Goal: Task Accomplishment & Management: Use online tool/utility

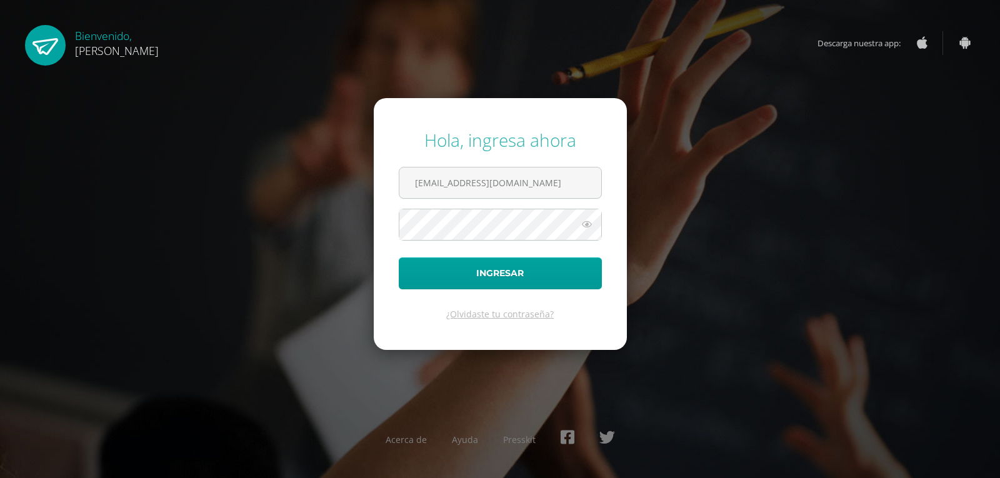
type input "[EMAIL_ADDRESS][DOMAIN_NAME]"
click at [538, 266] on button "Ingresar" at bounding box center [500, 274] width 203 height 32
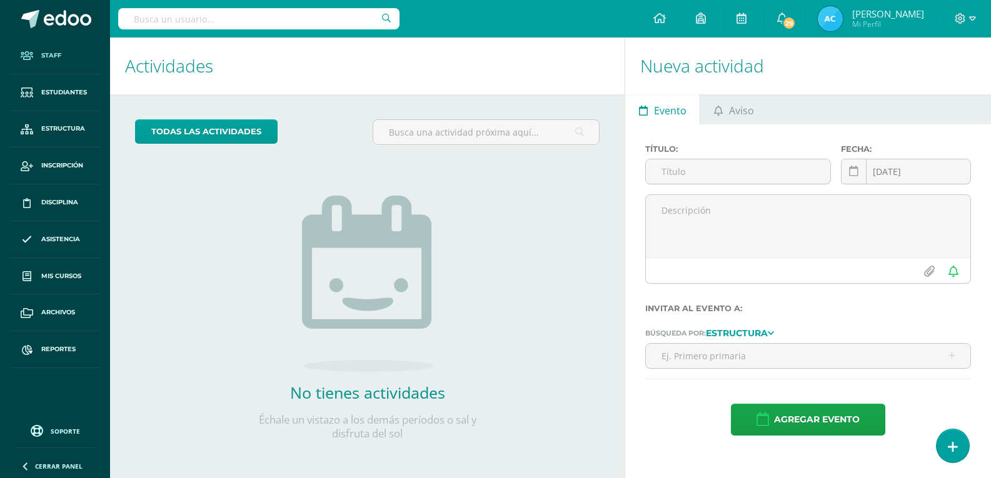
click at [54, 56] on span "Staff" at bounding box center [51, 56] width 20 height 10
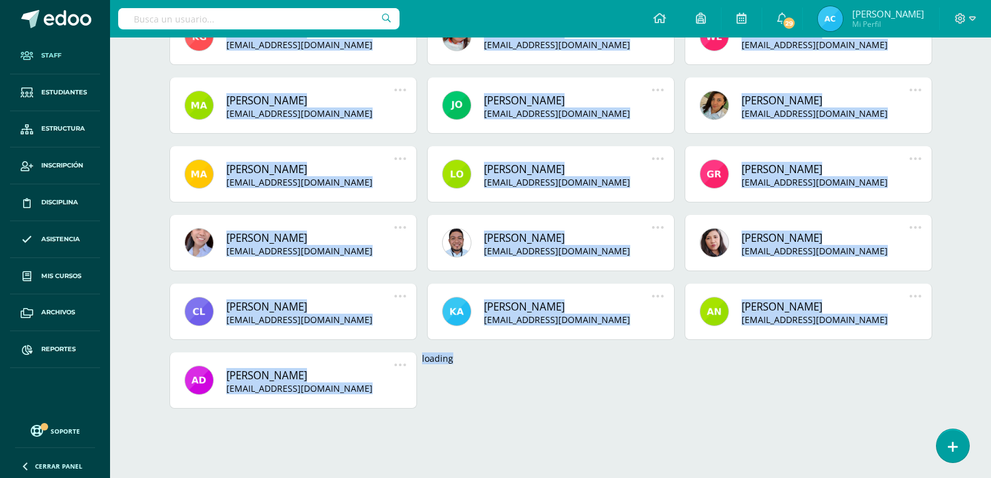
scroll to position [912, 0]
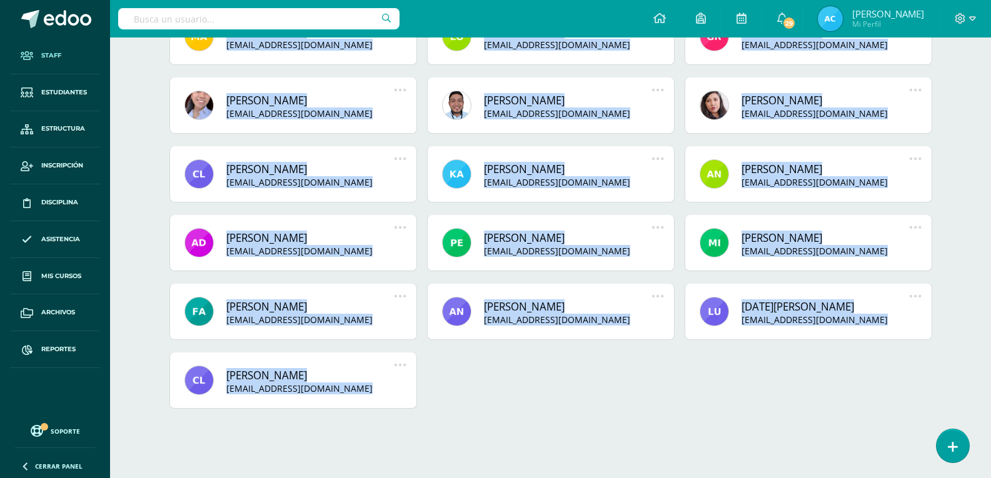
drag, startPoint x: 151, startPoint y: 169, endPoint x: 670, endPoint y: 442, distance: 586.2
copy body "Mostrando todas las autoridades Billy 1bot billy@1bot.org Deshabilitar usuario …"
click at [38, 353] on span at bounding box center [27, 349] width 23 height 23
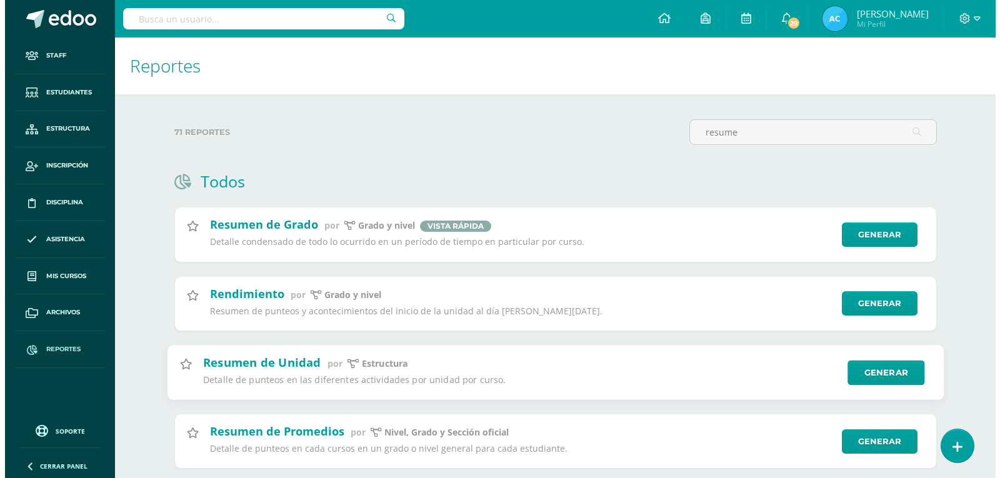
scroll to position [125, 0]
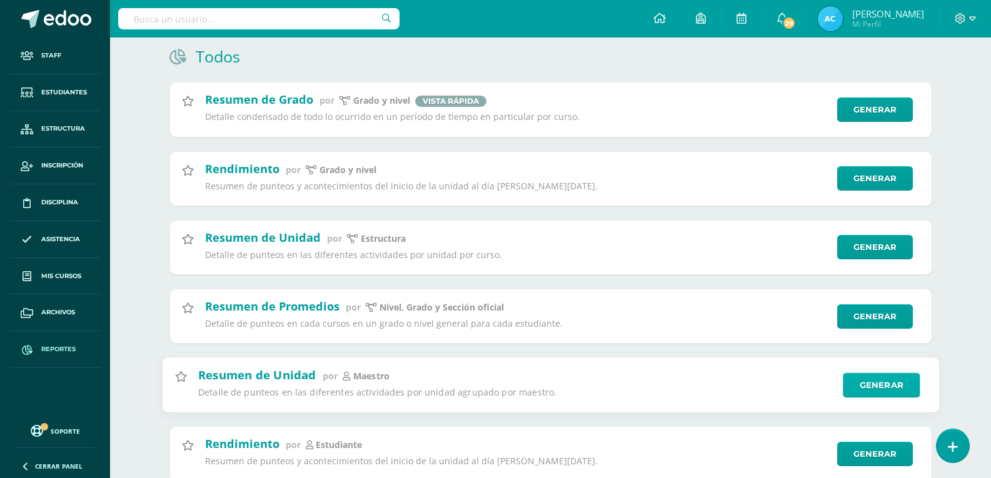
type input "resume"
click at [902, 395] on link "Generar" at bounding box center [881, 385] width 77 height 25
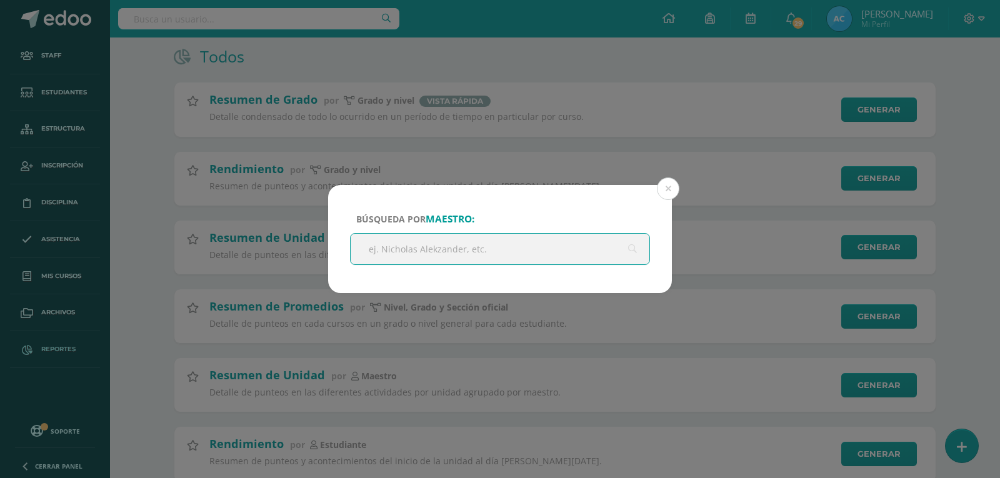
paste input "Kevin Eduardo Menéndez Santizo"
type input "Kevin Eduardo Menéndez Santizo"
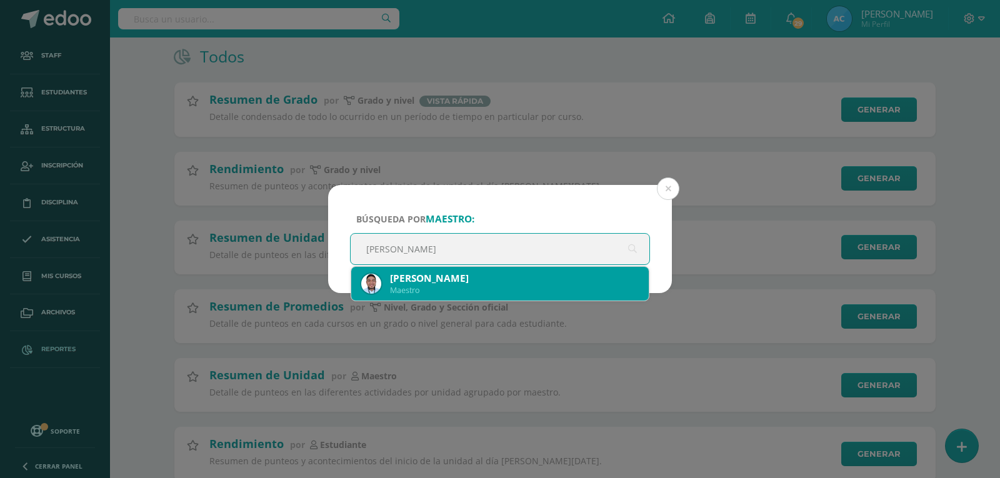
click at [482, 270] on div "Kevin Eduardo Menéndez Santizo Maestro" at bounding box center [500, 284] width 278 height 34
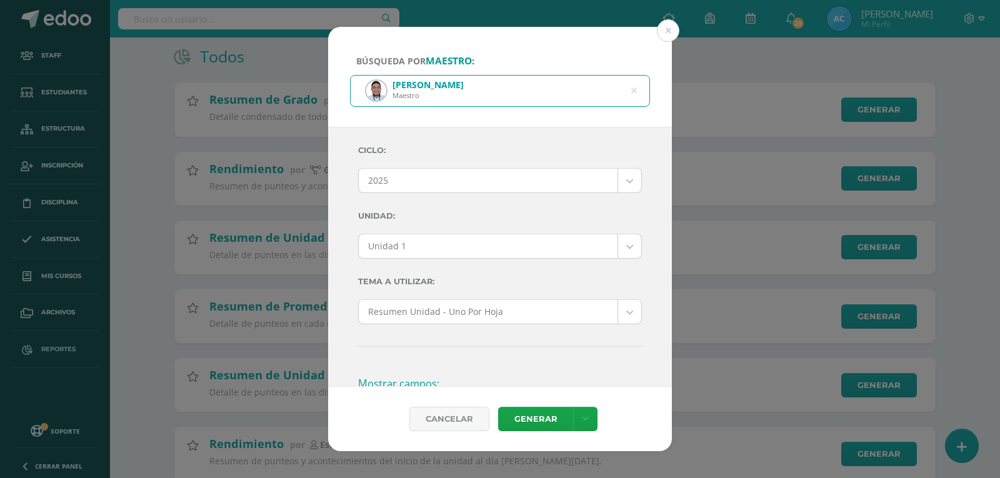
click at [429, 236] on body "Búsqueda por maestro: Kevin Eduardo Menéndez Santizo Maestro Kevin Eduardo Mené…" at bounding box center [500, 370] width 1000 height 991
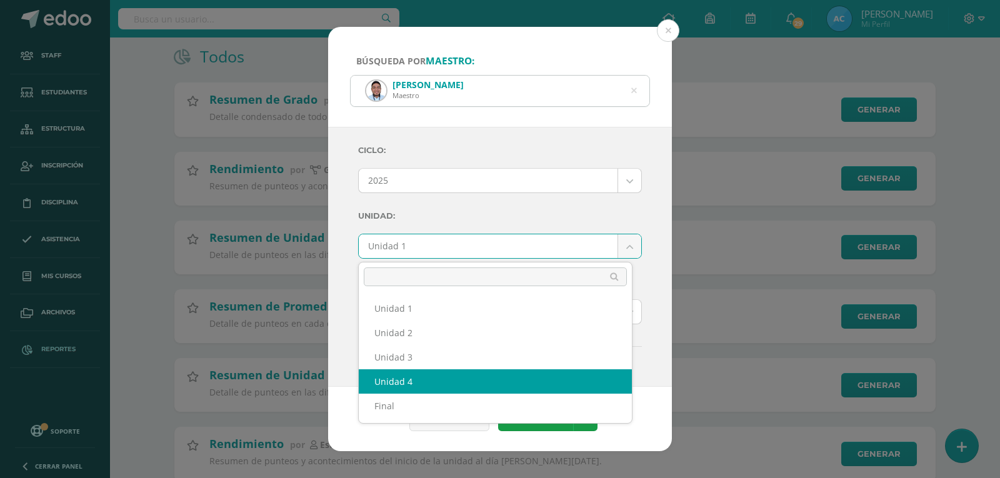
select select "Unidad 4"
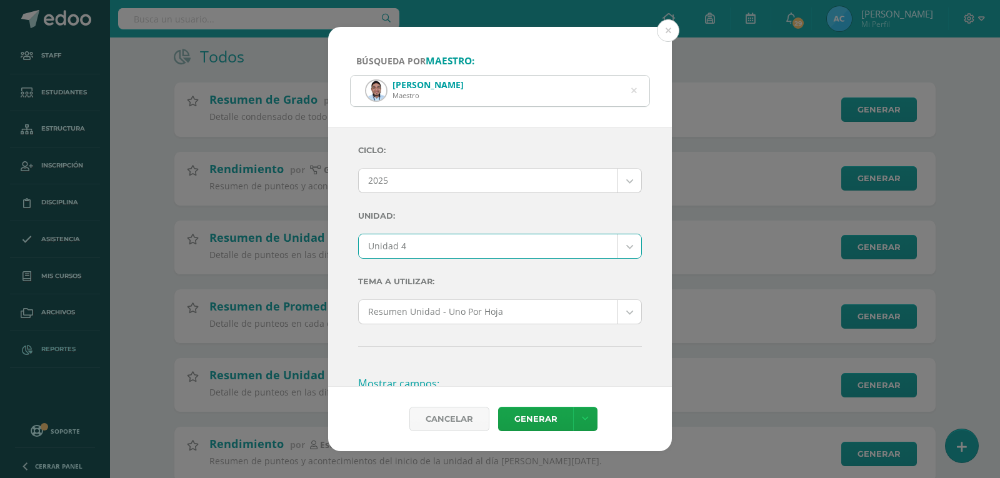
click at [506, 196] on div "Ciclo: 2025 2025 2024 2023 2022 2021 2020 2019 Unidad: Unidad 4 Unidad 1 Unidad…" at bounding box center [500, 471] width 284 height 667
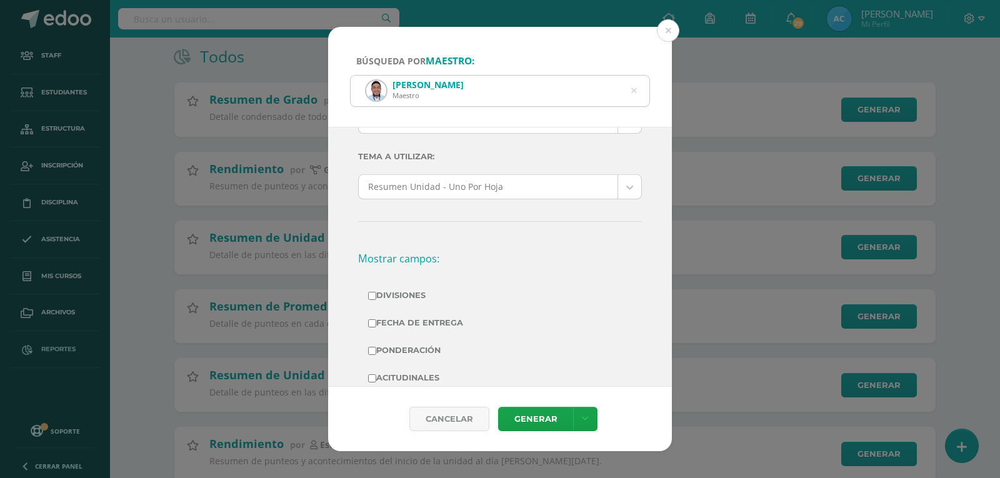
click at [415, 291] on label "Divisiones" at bounding box center [500, 296] width 264 height 18
click at [376, 292] on input "Divisiones" at bounding box center [372, 296] width 8 height 8
checkbox input "true"
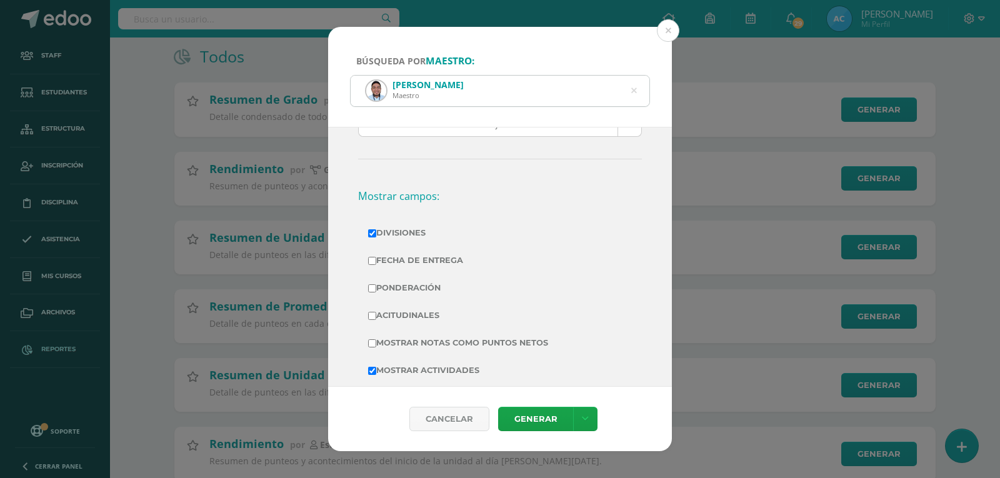
scroll to position [250, 0]
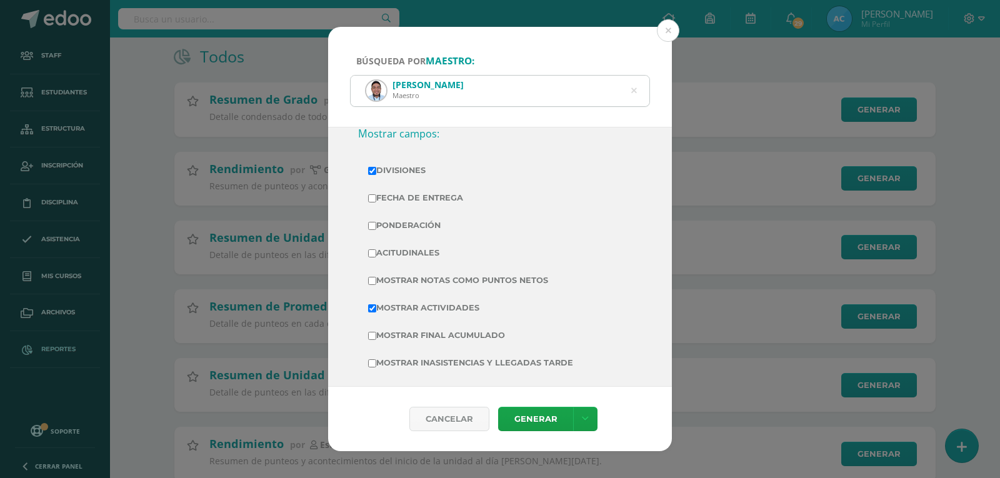
click at [396, 224] on label "Ponderación" at bounding box center [500, 226] width 264 height 18
click at [376, 224] on input "Ponderación" at bounding box center [372, 226] width 8 height 8
checkbox input "true"
click at [450, 278] on label "Mostrar Notas Como Puntos Netos" at bounding box center [500, 281] width 264 height 18
click at [376, 278] on input "Mostrar Notas Como Puntos Netos" at bounding box center [372, 281] width 8 height 8
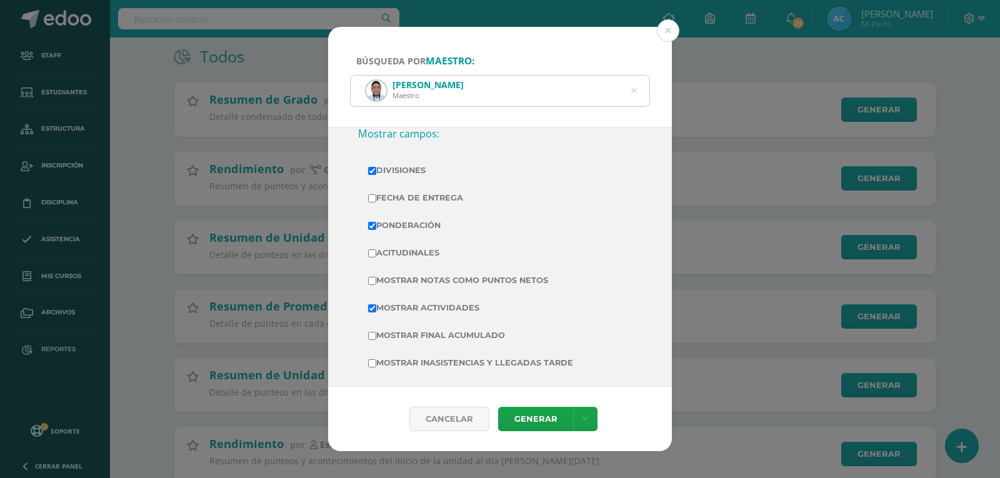
checkbox input "true"
click at [525, 414] on link "Generar" at bounding box center [535, 419] width 75 height 24
click at [633, 93] on icon at bounding box center [634, 91] width 6 height 32
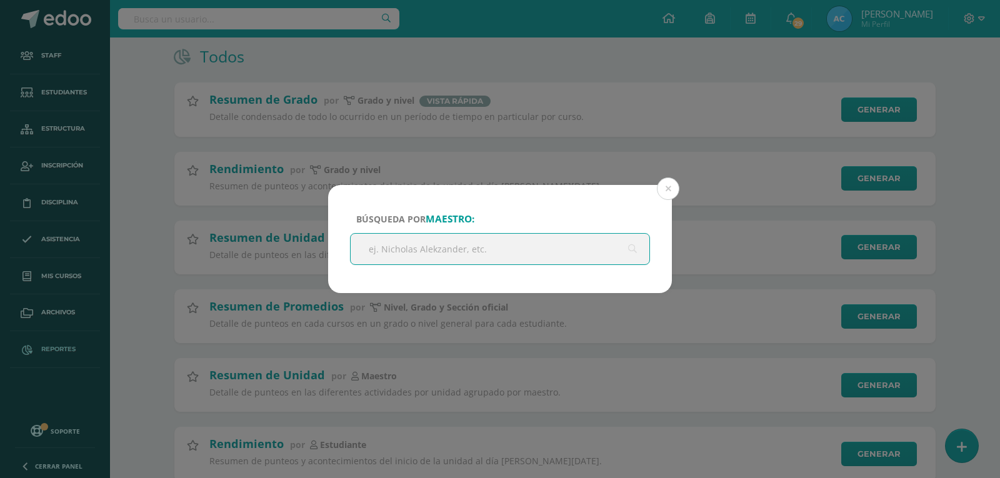
paste input "Delmi Alvarez"
type input "Delmi Alvarez"
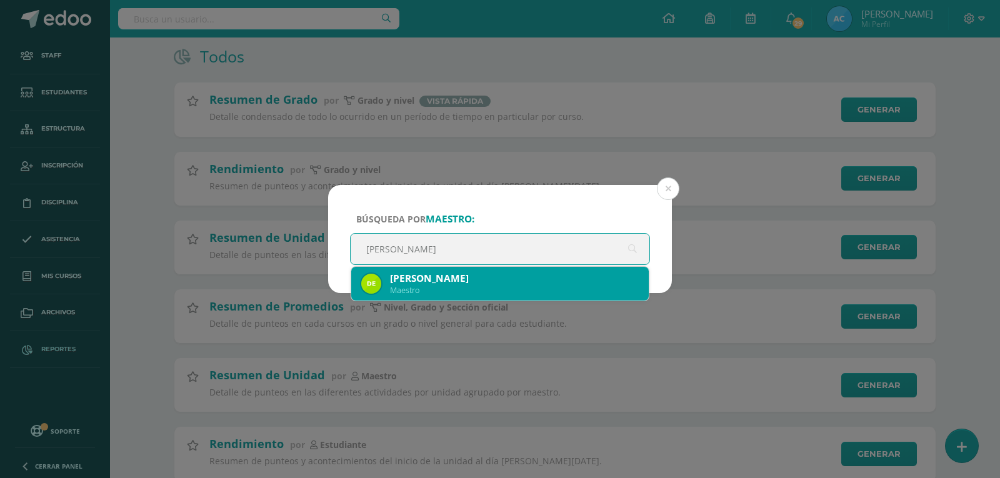
click at [453, 281] on div "Delmi Alvarez" at bounding box center [514, 278] width 249 height 13
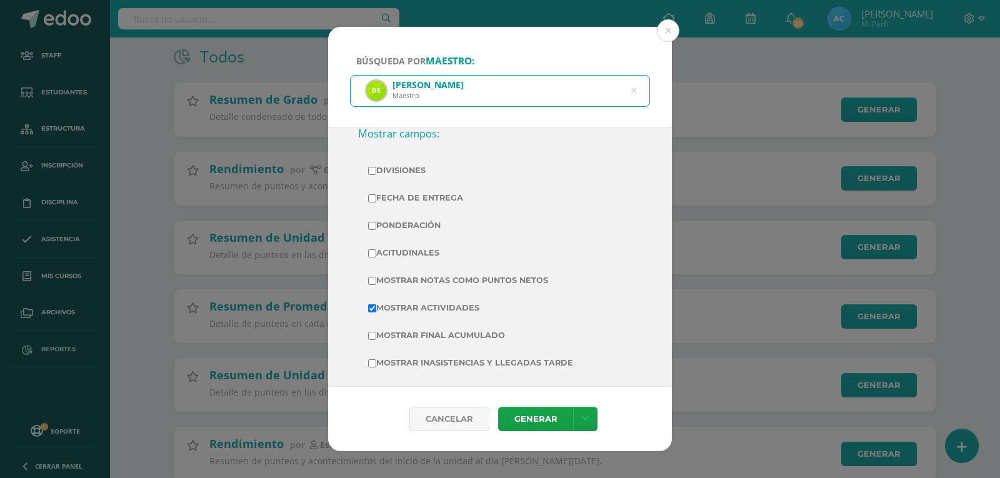
scroll to position [0, 0]
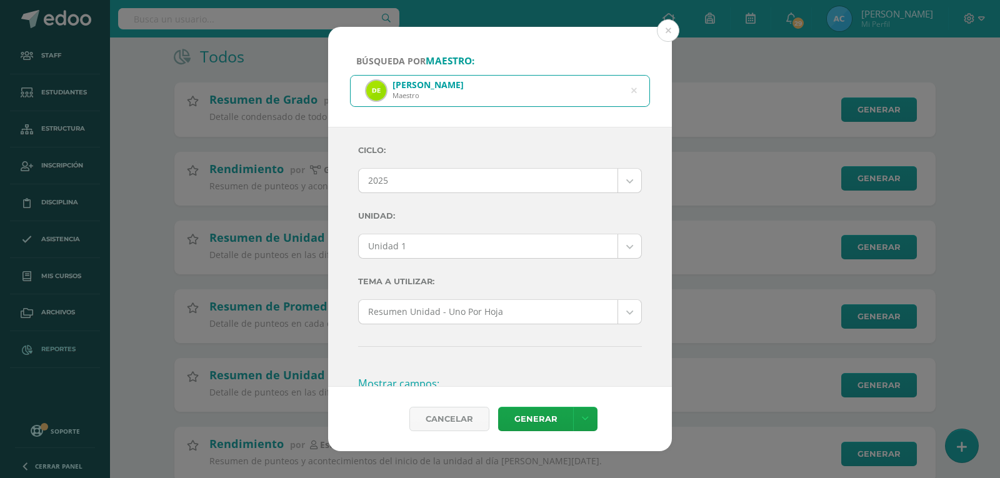
click at [441, 246] on body "Búsqueda por maestro: Delmi Alvarez Maestro Delmi Alvarez Ciclo: 2025 2025 2024…" at bounding box center [500, 370] width 1000 height 991
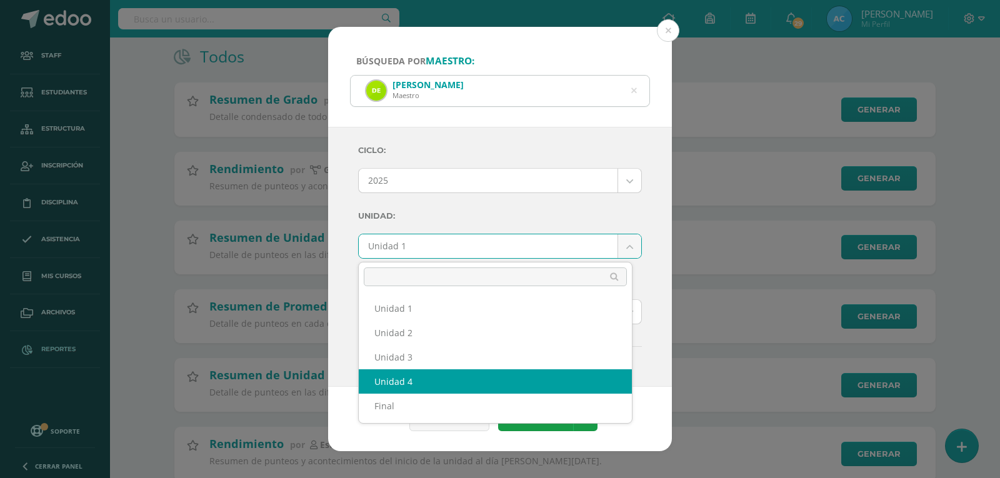
select select "Unidad 4"
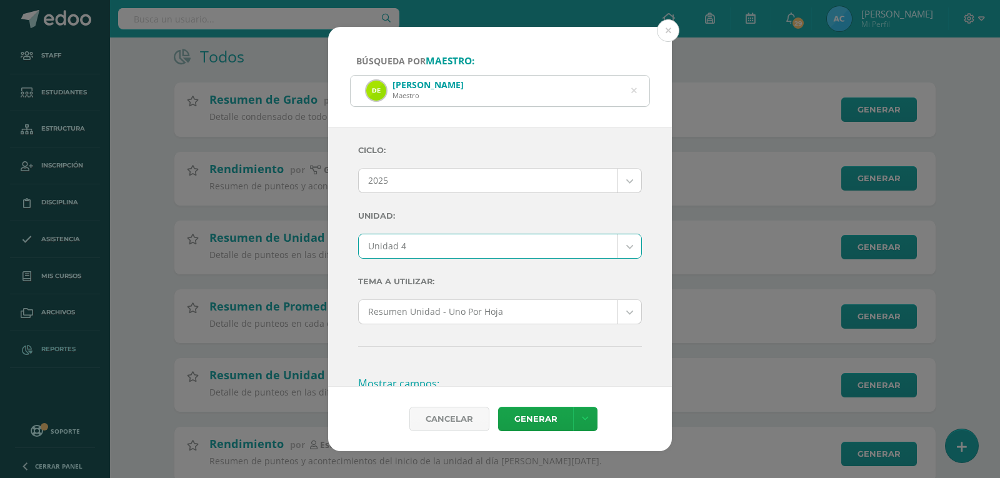
click at [465, 208] on label "Unidad:" at bounding box center [500, 216] width 284 height 26
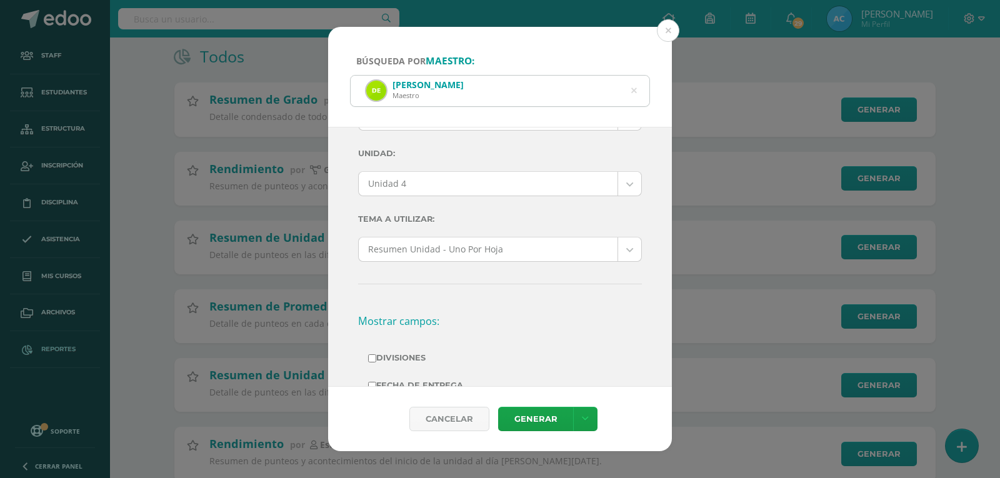
scroll to position [250, 0]
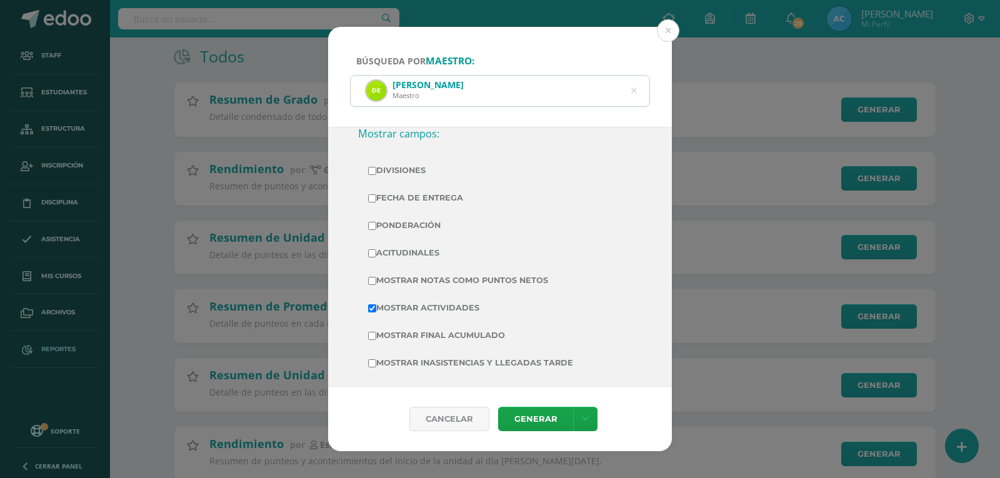
click at [395, 168] on label "Divisiones" at bounding box center [500, 171] width 264 height 18
click at [376, 168] on input "Divisiones" at bounding box center [372, 171] width 8 height 8
checkbox input "true"
click at [411, 228] on label "Ponderación" at bounding box center [500, 226] width 264 height 18
click at [376, 228] on input "Ponderación" at bounding box center [372, 226] width 8 height 8
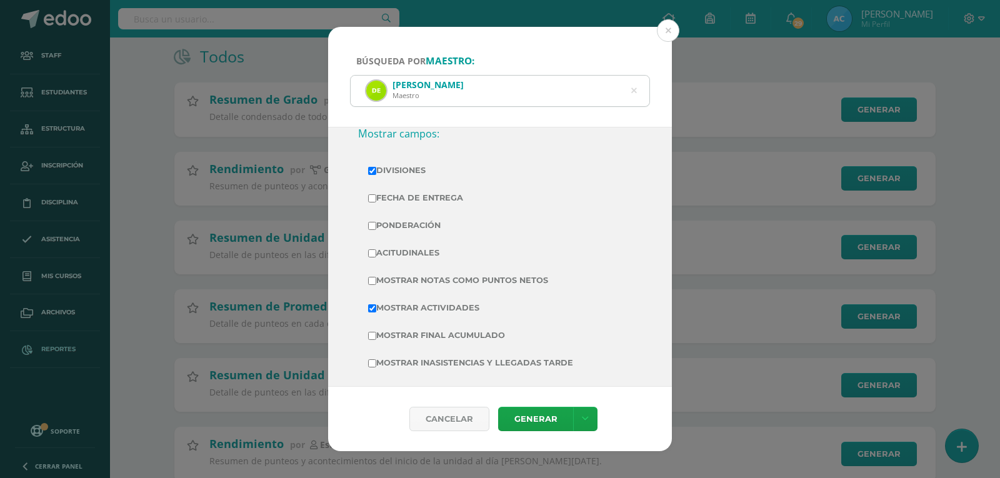
checkbox input "true"
click at [438, 279] on label "Mostrar Notas Como Puntos Netos" at bounding box center [500, 281] width 264 height 18
click at [376, 279] on input "Mostrar Notas Como Puntos Netos" at bounding box center [372, 281] width 8 height 8
checkbox input "true"
click at [536, 405] on div "Cancelar Generar Descargar como HTML Descargar como PDF Descargar como XLS" at bounding box center [500, 419] width 344 height 64
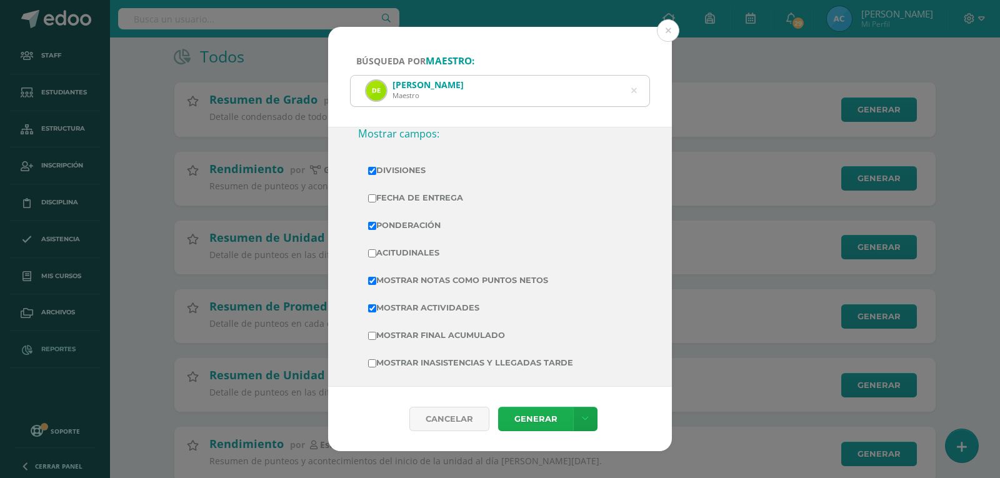
click at [541, 415] on link "Generar" at bounding box center [535, 419] width 75 height 24
click at [636, 93] on icon at bounding box center [634, 91] width 6 height 32
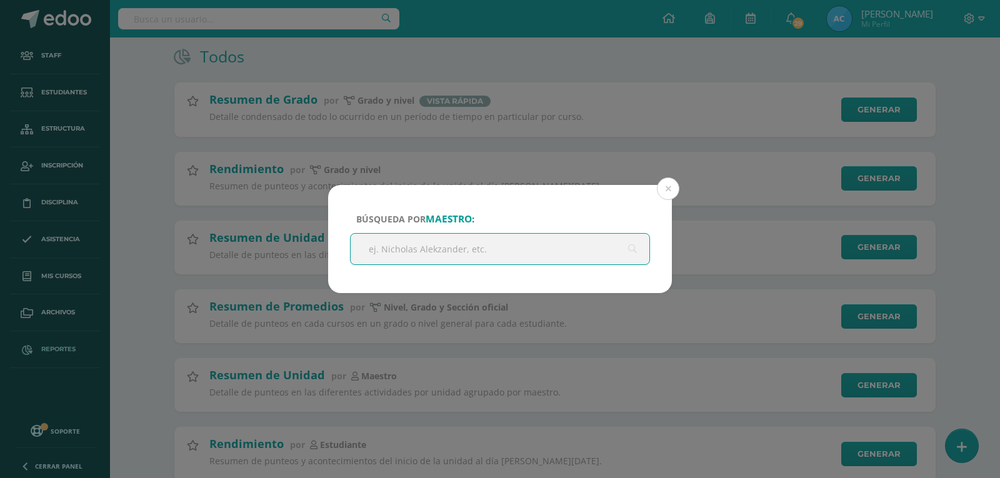
paste input "Maria Panjoj"
type input "Maria Panjoj"
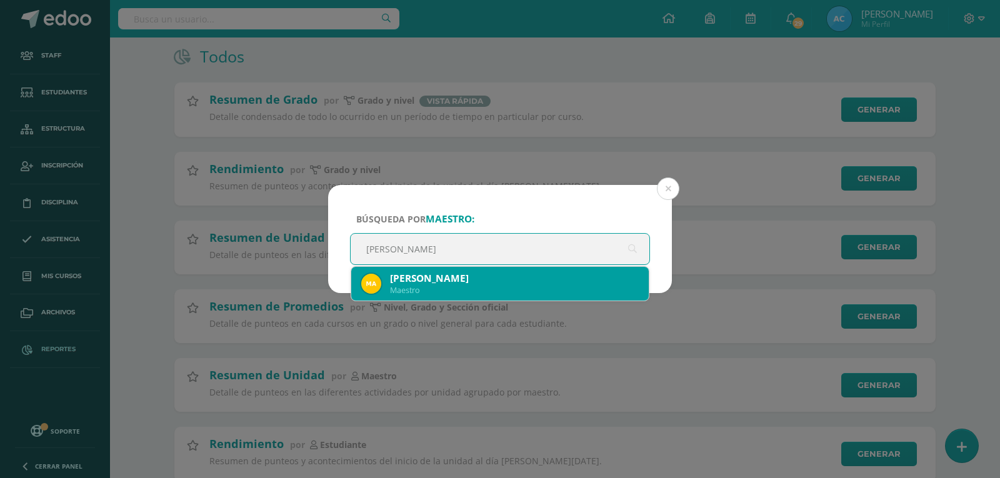
click at [437, 294] on div "Maestro" at bounding box center [514, 290] width 249 height 11
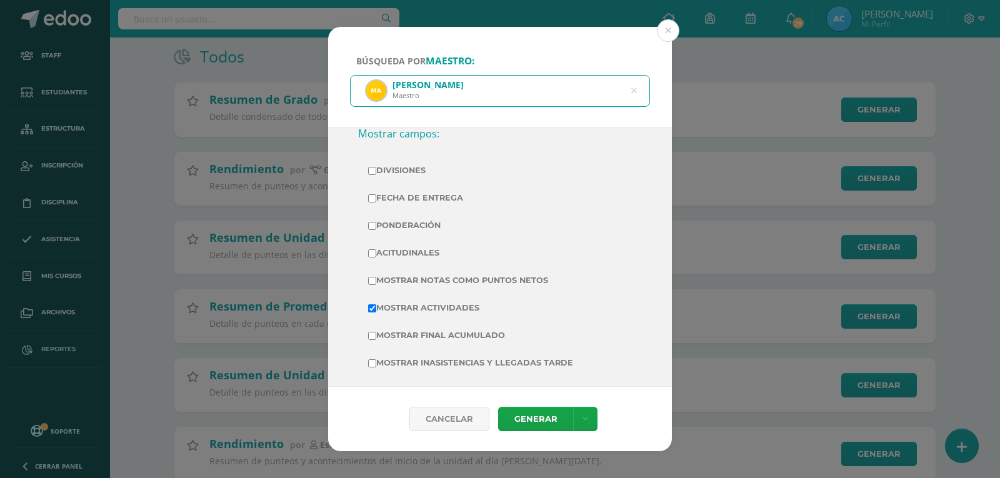
scroll to position [0, 0]
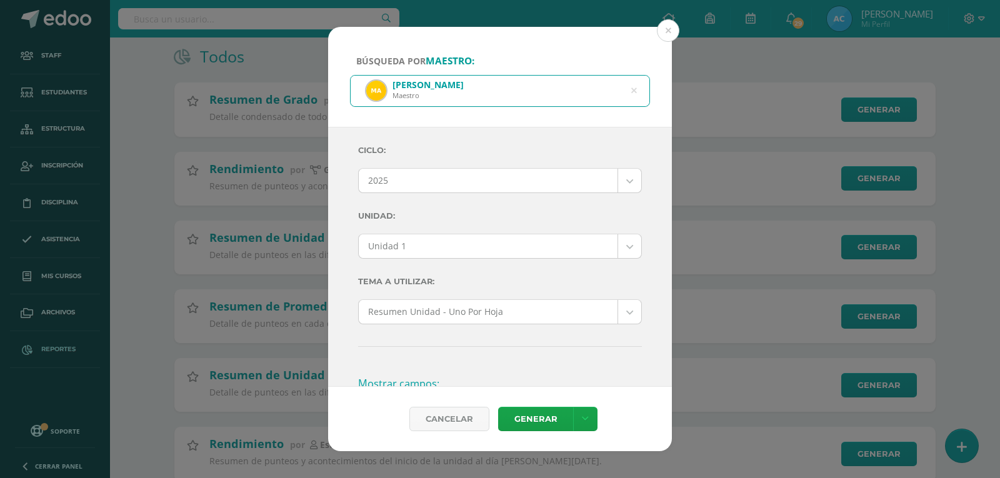
click at [431, 250] on body "Búsqueda por maestro: Maria Panjoj Maestro Maria Panjoj Ciclo: 2025 2025 2024 2…" at bounding box center [500, 370] width 1000 height 991
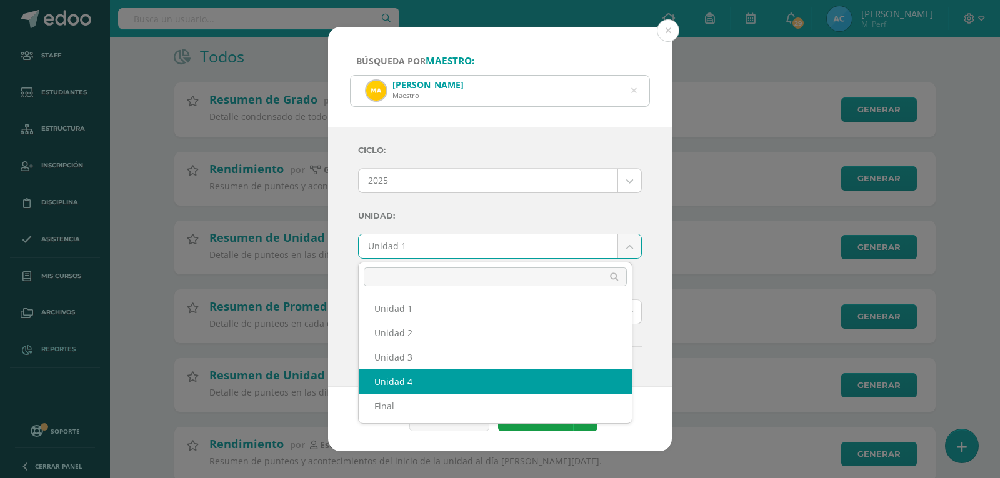
select select "Unidad 4"
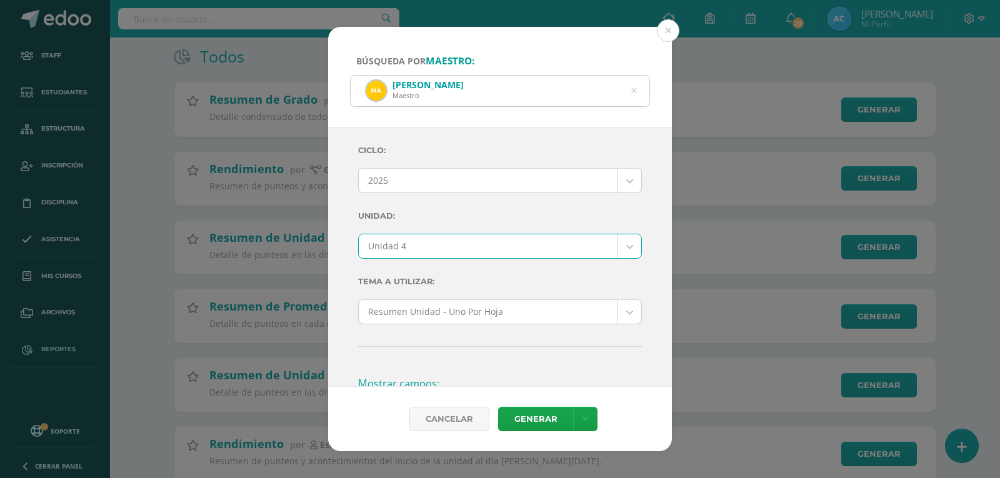
click at [546, 218] on label "Unidad:" at bounding box center [500, 216] width 284 height 26
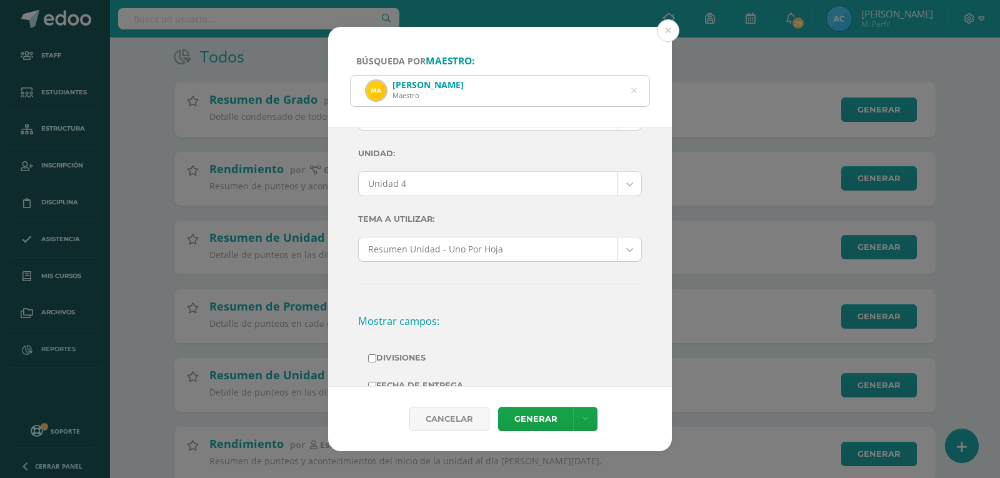
scroll to position [188, 0]
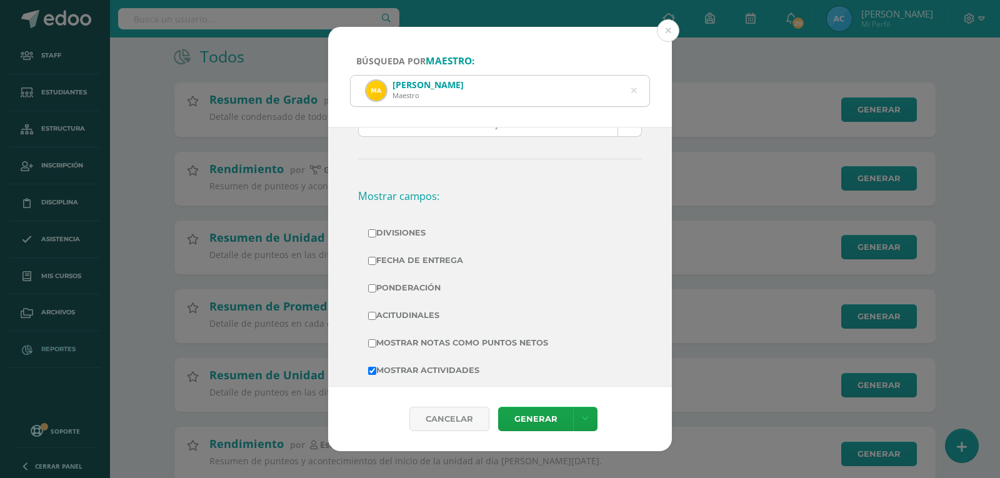
click at [403, 236] on label "Divisiones" at bounding box center [500, 233] width 264 height 18
click at [376, 236] on input "Divisiones" at bounding box center [372, 233] width 8 height 8
checkbox input "true"
click at [411, 292] on label "Ponderación" at bounding box center [500, 288] width 264 height 18
click at [376, 292] on input "Ponderación" at bounding box center [372, 288] width 8 height 8
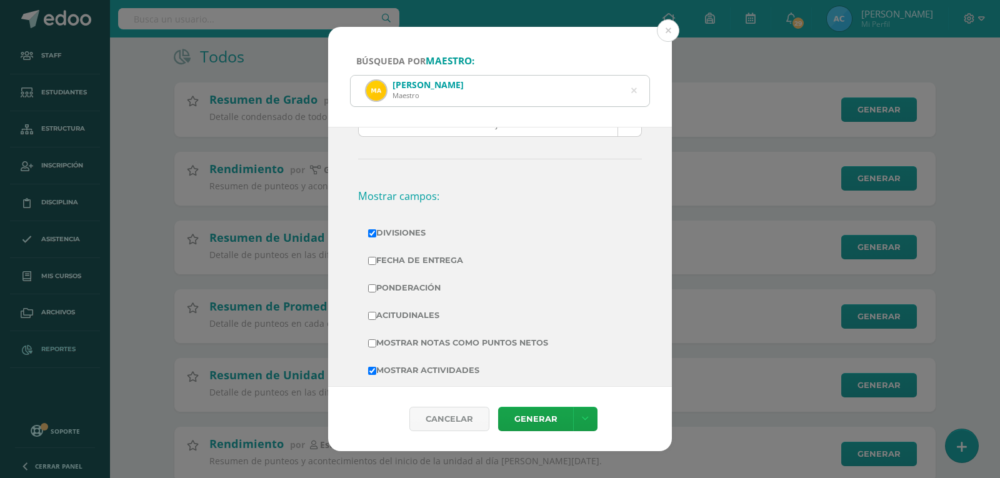
checkbox input "true"
click at [432, 339] on label "Mostrar Notas Como Puntos Netos" at bounding box center [500, 344] width 264 height 18
click at [376, 340] on input "Mostrar Notas Como Puntos Netos" at bounding box center [372, 344] width 8 height 8
checkbox input "true"
click at [525, 420] on link "Generar" at bounding box center [535, 419] width 75 height 24
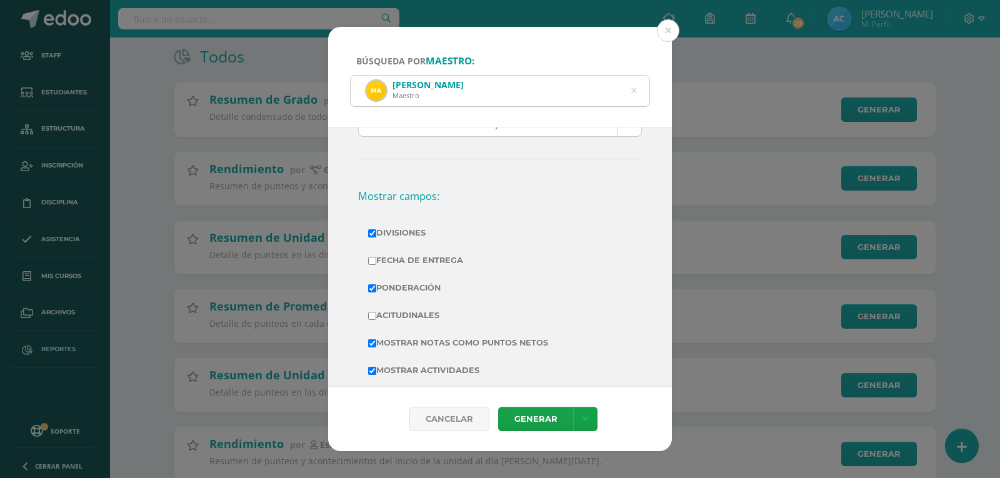
drag, startPoint x: 638, startPoint y: 85, endPoint x: 635, endPoint y: 91, distance: 6.8
click at [638, 86] on div "Maria Panjoj Maestro" at bounding box center [500, 91] width 299 height 31
click at [635, 91] on icon at bounding box center [634, 91] width 6 height 32
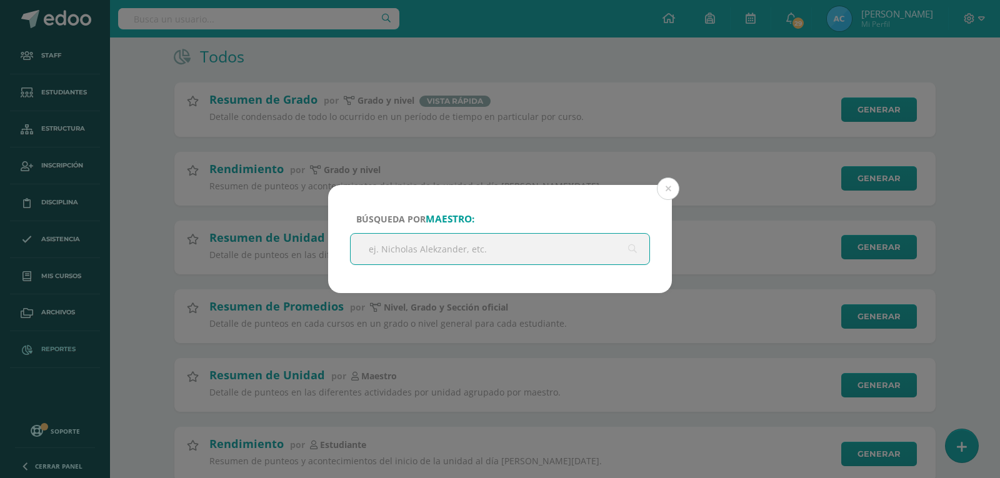
paste input "Miguel Alfredo Javier Reyes Chay"
type input "Miguel Alfredo Javier Reyes Chay"
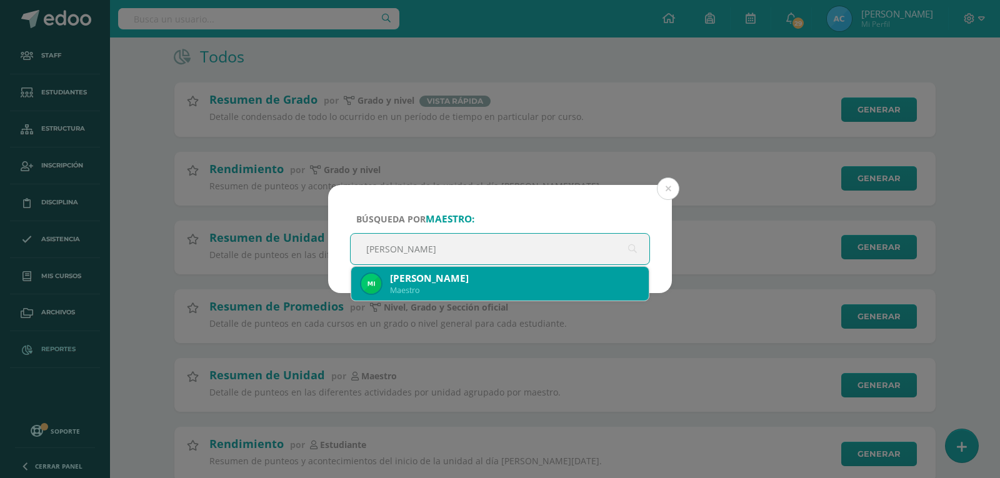
click at [461, 286] on div "Maestro" at bounding box center [514, 290] width 249 height 11
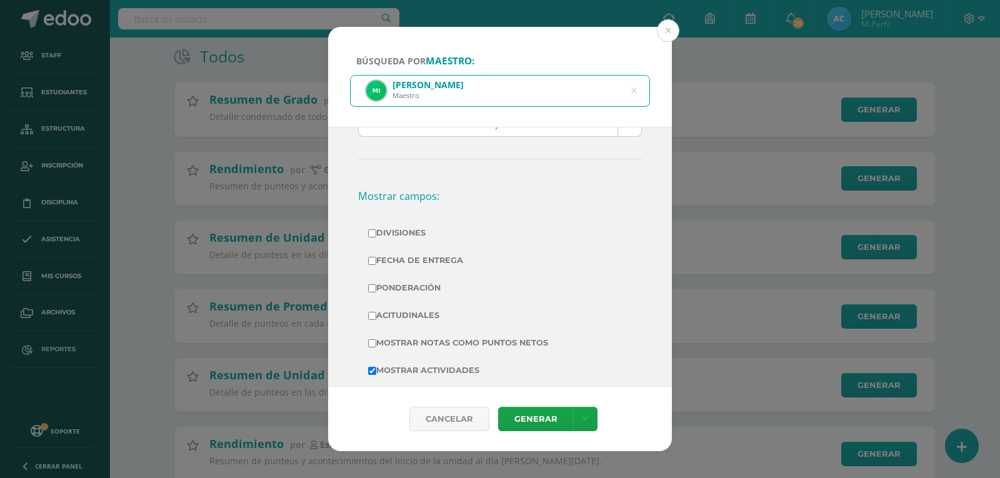
scroll to position [0, 0]
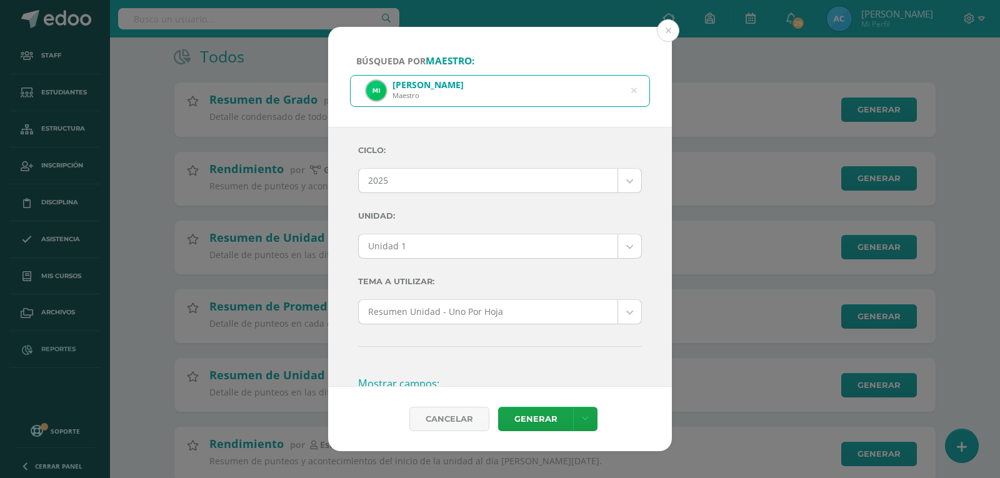
click at [421, 236] on body "Búsqueda por maestro: Miguel Alfredo Javier Reyes Chay Maestro Miguel Alfredo J…" at bounding box center [500, 370] width 1000 height 991
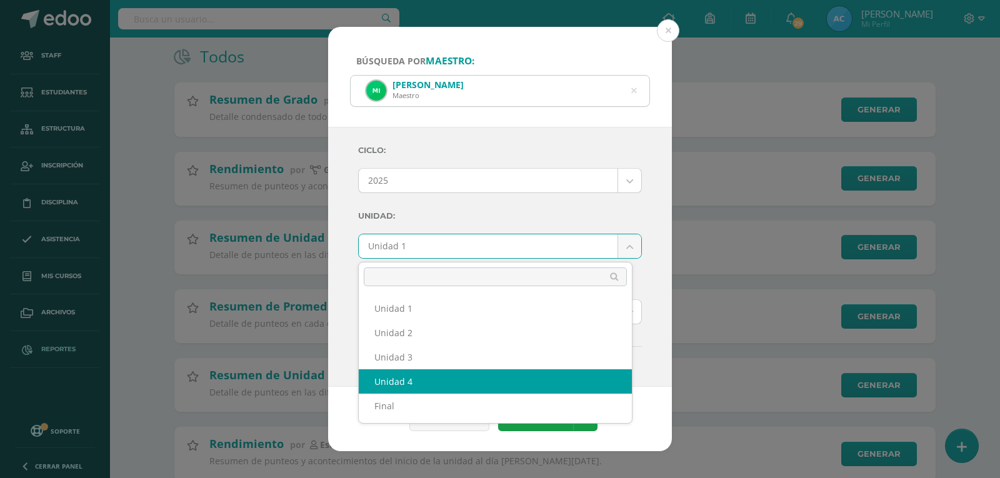
select select "Unidad 4"
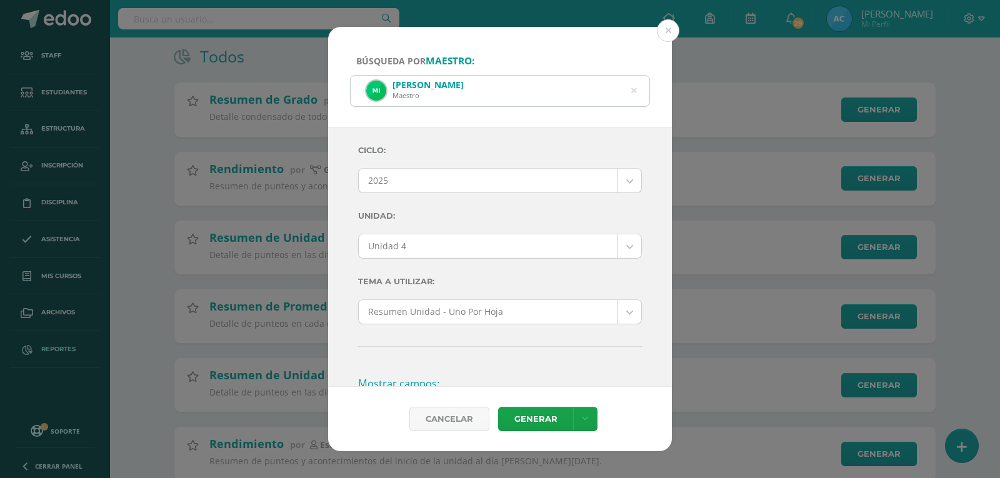
click at [548, 213] on label "Unidad:" at bounding box center [500, 216] width 284 height 26
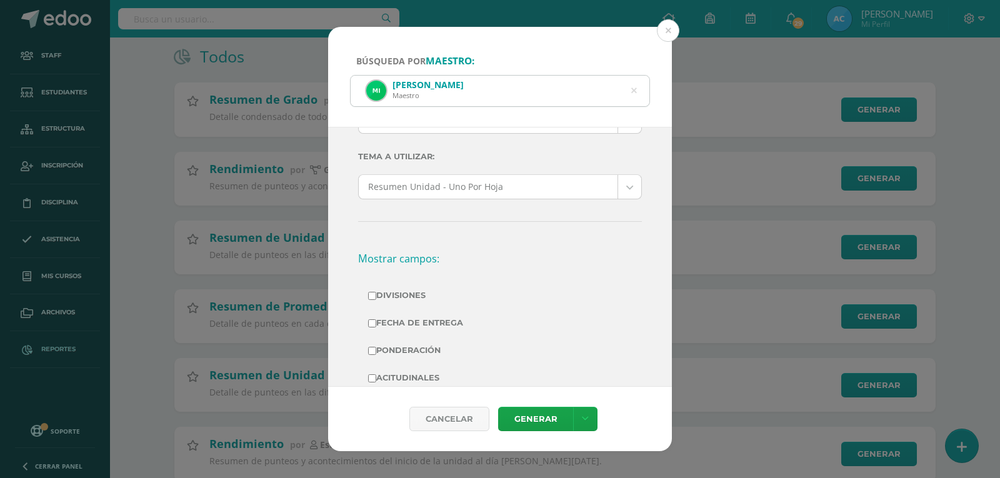
scroll to position [250, 0]
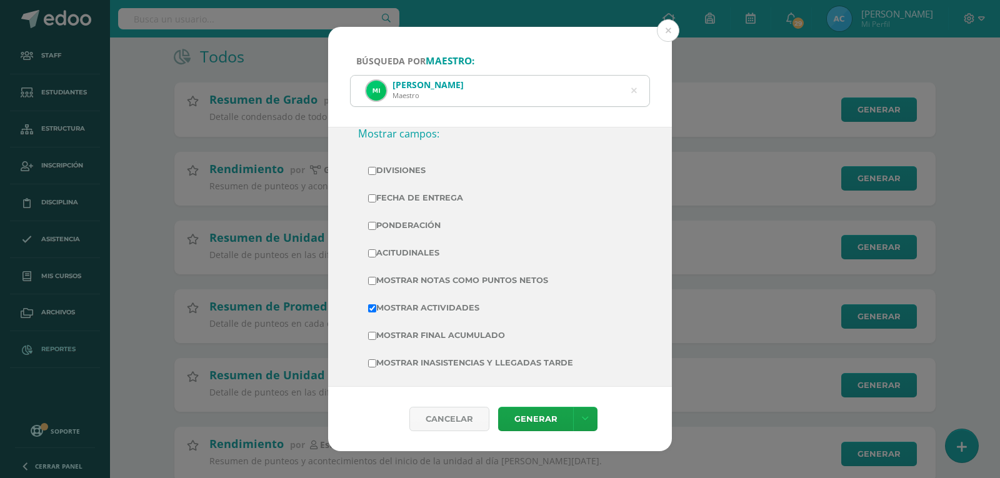
click at [393, 170] on label "Divisiones" at bounding box center [500, 171] width 264 height 18
click at [376, 170] on input "Divisiones" at bounding box center [372, 171] width 8 height 8
checkbox input "true"
click at [420, 229] on label "Ponderación" at bounding box center [500, 226] width 264 height 18
click at [376, 229] on input "Ponderación" at bounding box center [372, 226] width 8 height 8
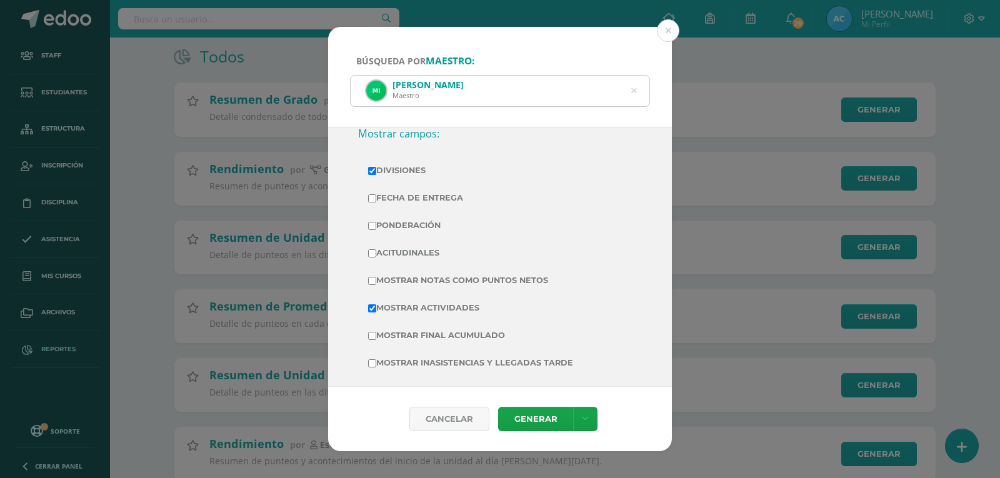
checkbox input "true"
click at [434, 278] on label "Mostrar Notas Como Puntos Netos" at bounding box center [500, 281] width 264 height 18
click at [376, 278] on input "Mostrar Notas Como Puntos Netos" at bounding box center [372, 281] width 8 height 8
checkbox input "true"
click at [529, 418] on link "Generar" at bounding box center [535, 419] width 75 height 24
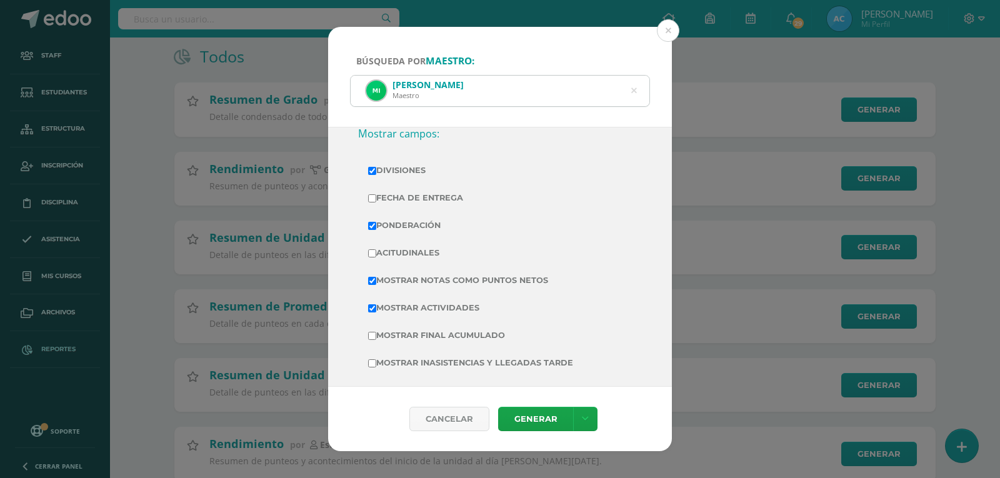
click at [636, 88] on icon at bounding box center [634, 91] width 6 height 32
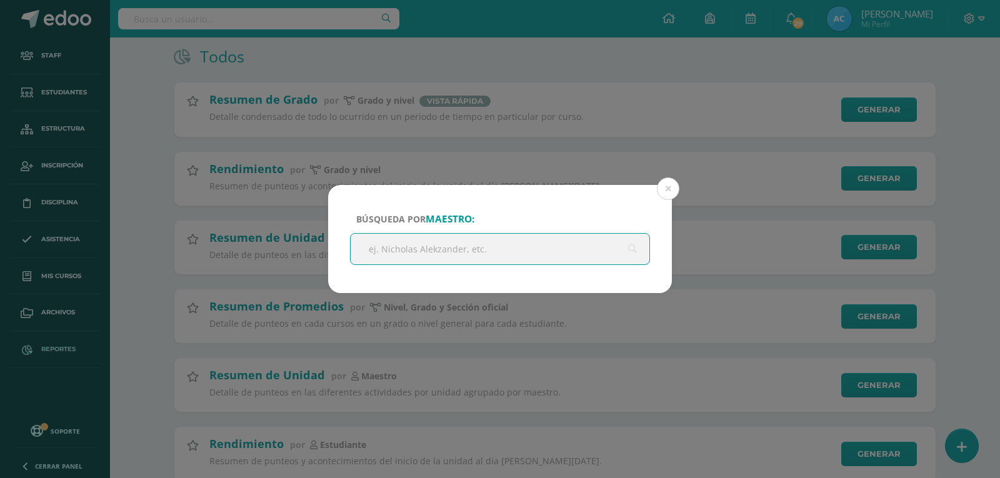
paste input "Aldryn Manuel Ramos Ajin"
type input "Aldryn Manuel Ramos Ajin"
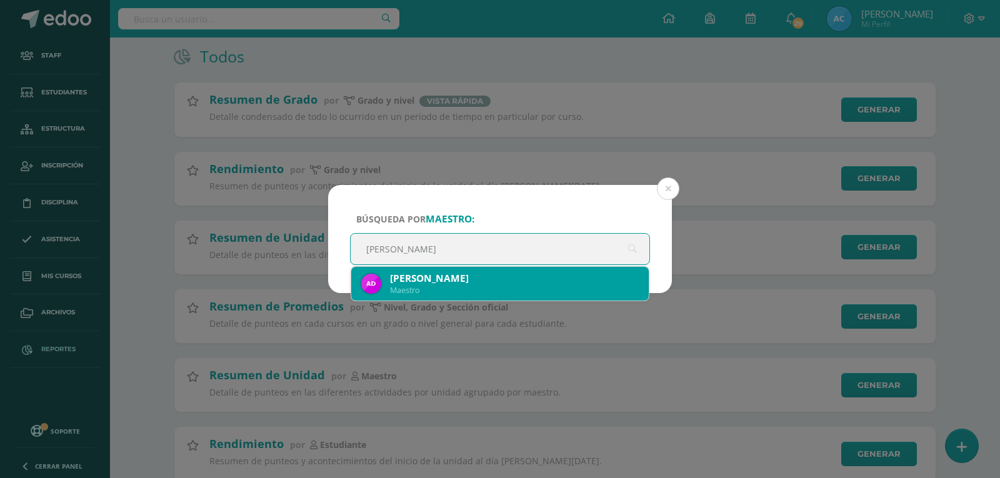
click at [467, 276] on div "Aldryn Manuel Ramos Ajin" at bounding box center [514, 278] width 249 height 13
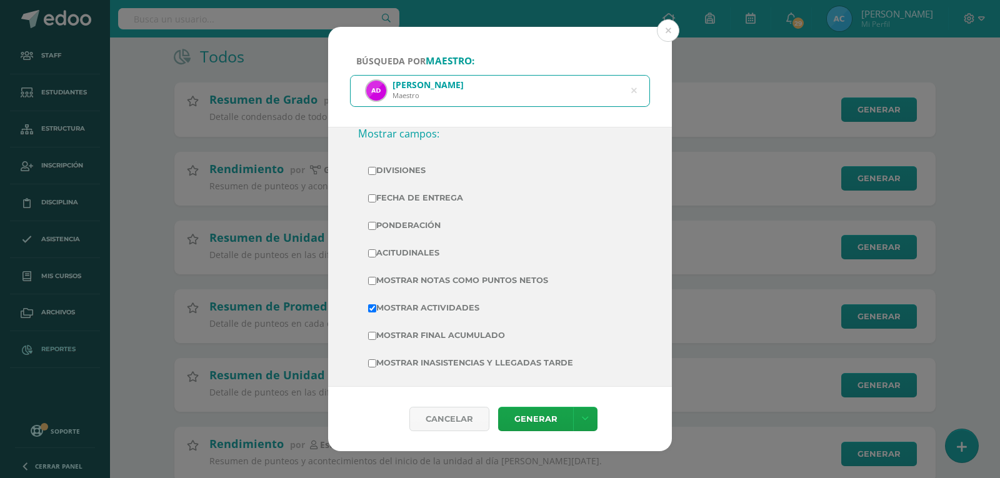
scroll to position [0, 0]
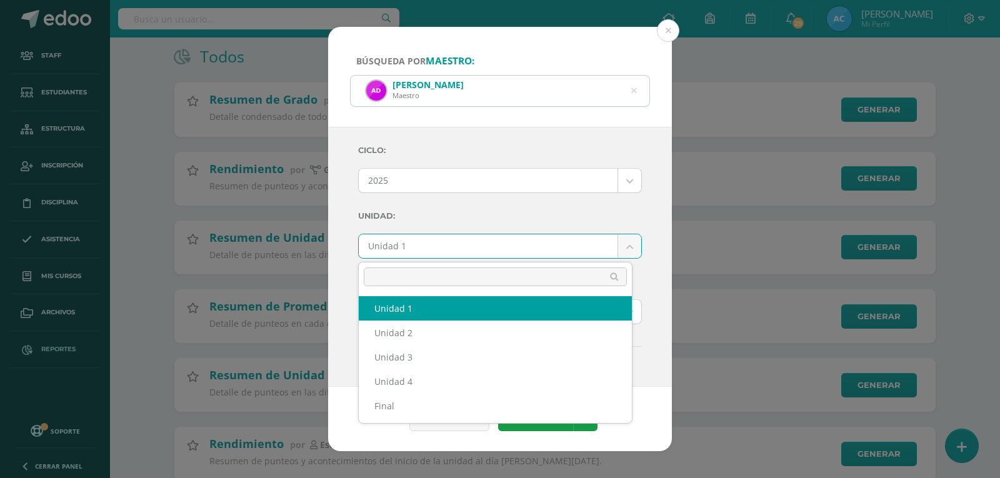
click at [417, 239] on body "Búsqueda por maestro: Aldryn Manuel Ramos Ajin Maestro Aldryn Manuel Ramos Ajin…" at bounding box center [500, 370] width 1000 height 991
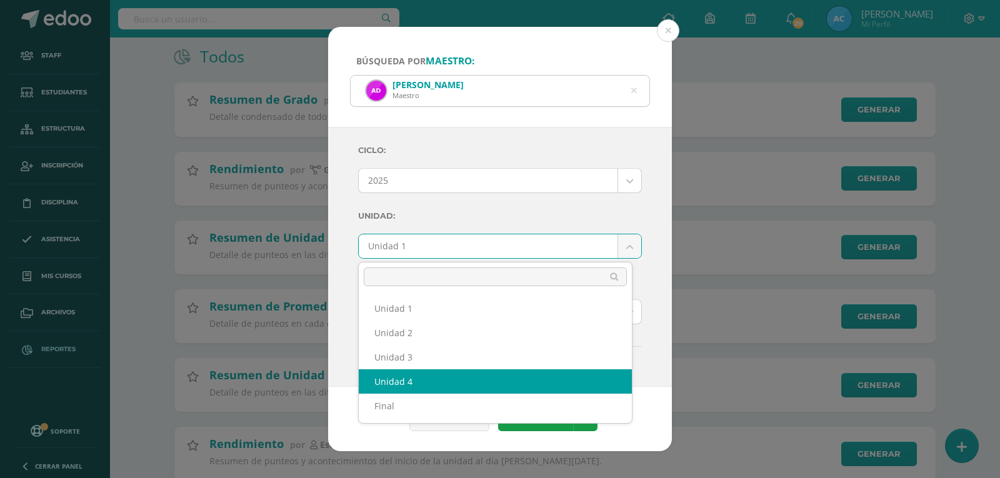
select select "Unidad 4"
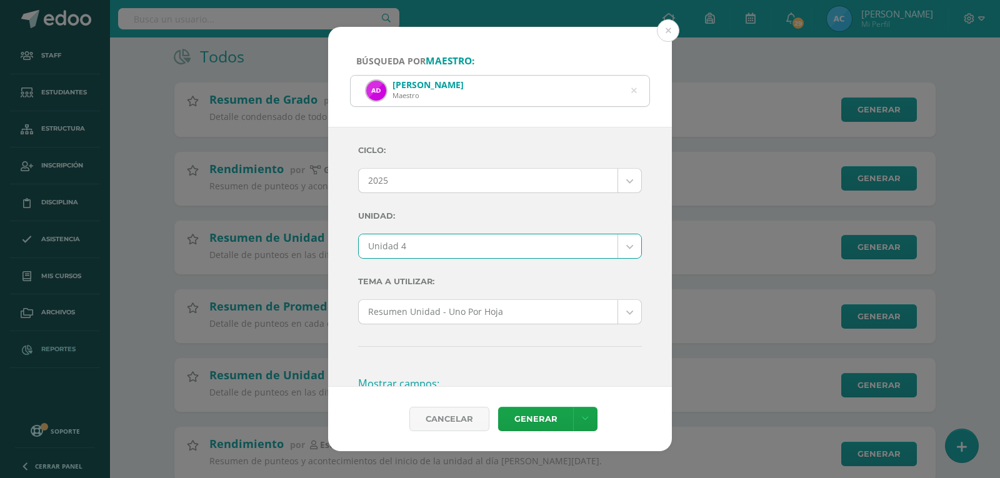
click at [493, 208] on label "Unidad:" at bounding box center [500, 216] width 284 height 26
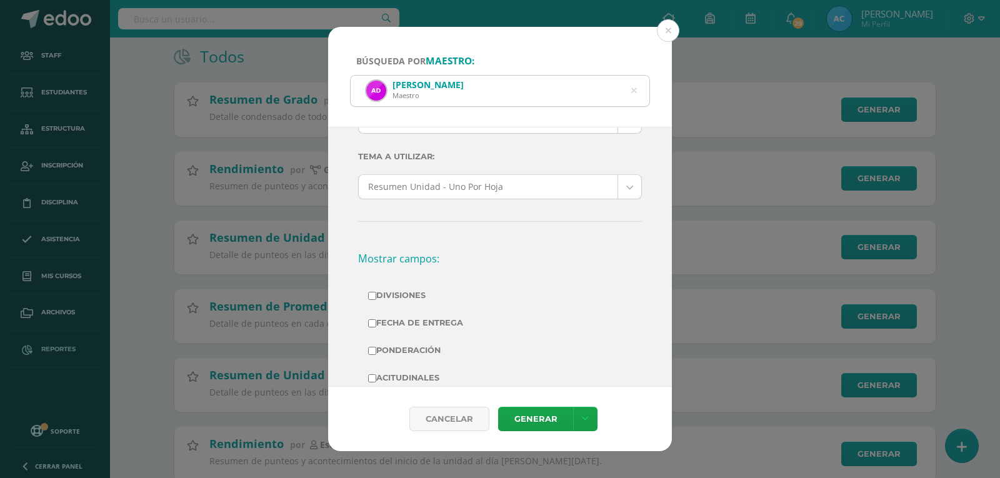
click at [386, 293] on label "Divisiones" at bounding box center [500, 296] width 264 height 18
click at [376, 293] on input "Divisiones" at bounding box center [372, 296] width 8 height 8
checkbox input "true"
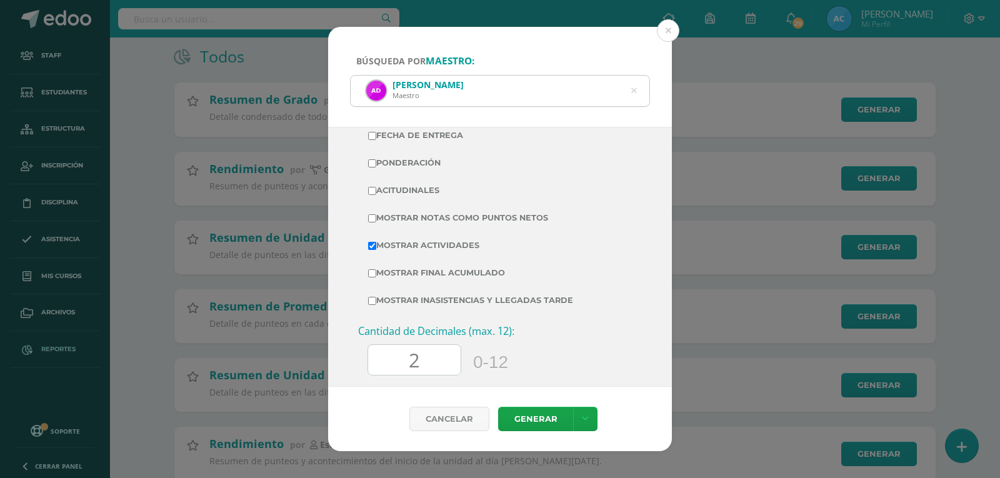
scroll to position [188, 0]
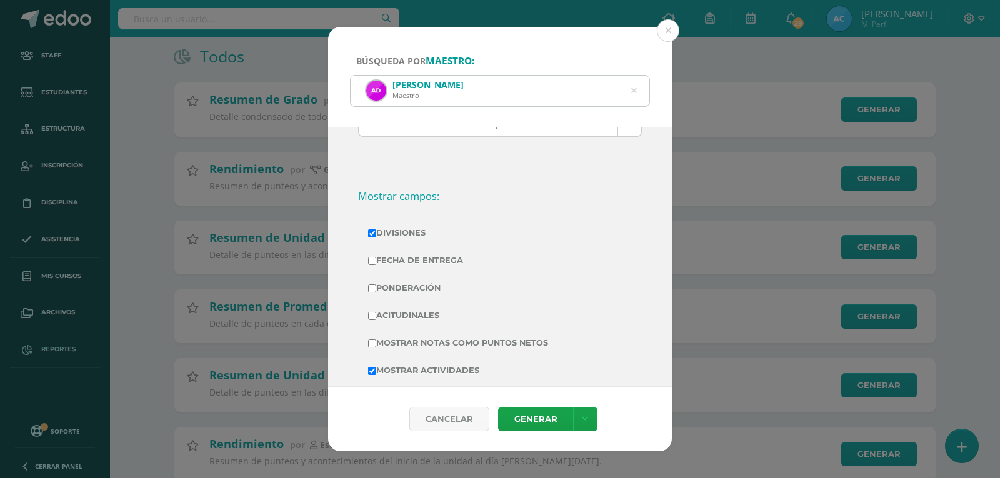
click at [400, 290] on label "Ponderación" at bounding box center [500, 288] width 264 height 18
click at [376, 290] on input "Ponderación" at bounding box center [372, 288] width 8 height 8
checkbox input "true"
drag, startPoint x: 426, startPoint y: 336, endPoint x: 436, endPoint y: 347, distance: 14.6
click at [426, 336] on label "Mostrar Notas Como Puntos Netos" at bounding box center [500, 344] width 264 height 18
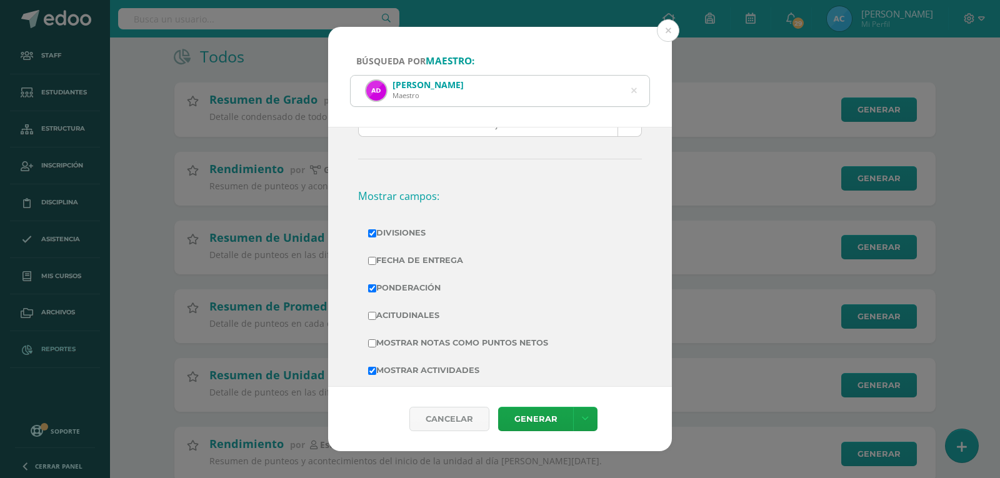
click at [376, 340] on input "Mostrar Notas Como Puntos Netos" at bounding box center [372, 344] width 8 height 8
checkbox input "true"
click at [548, 419] on link "Generar" at bounding box center [535, 419] width 75 height 24
click at [632, 92] on icon at bounding box center [634, 91] width 6 height 32
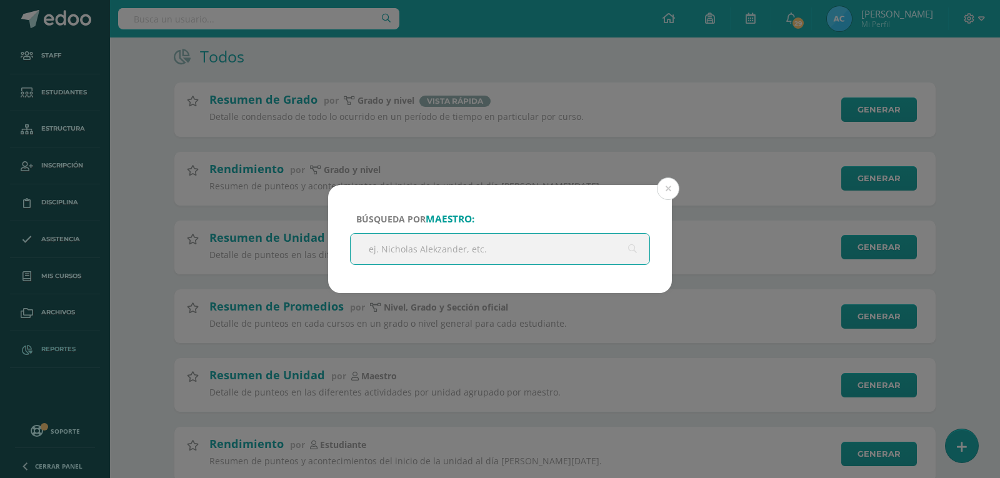
paste input "Daniela Nineth Díaz Gómez"
type input "Daniela Nineth Díaz Gómez"
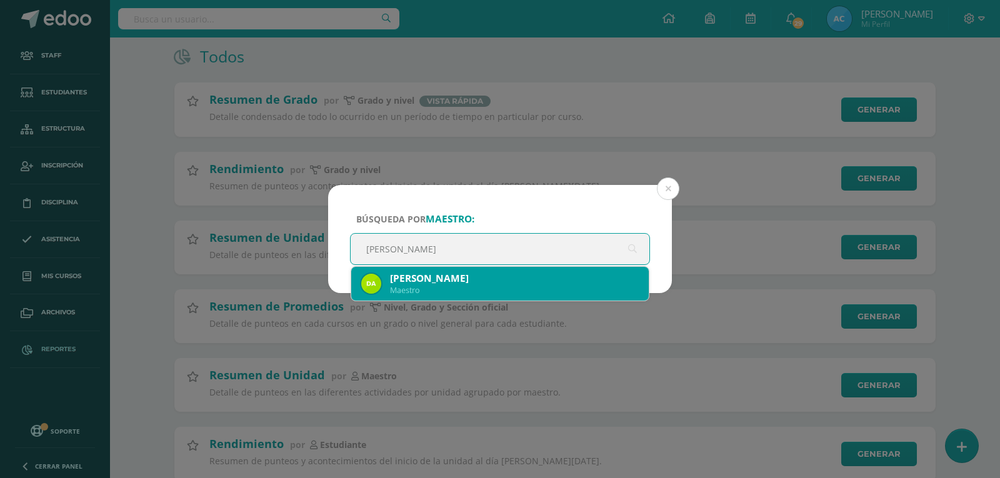
click at [511, 289] on div "Maestro" at bounding box center [514, 290] width 249 height 11
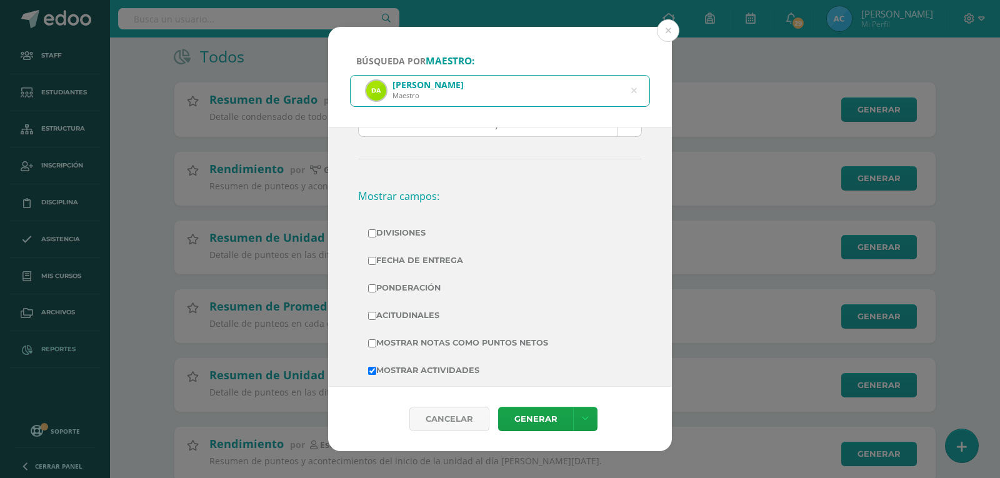
scroll to position [0, 0]
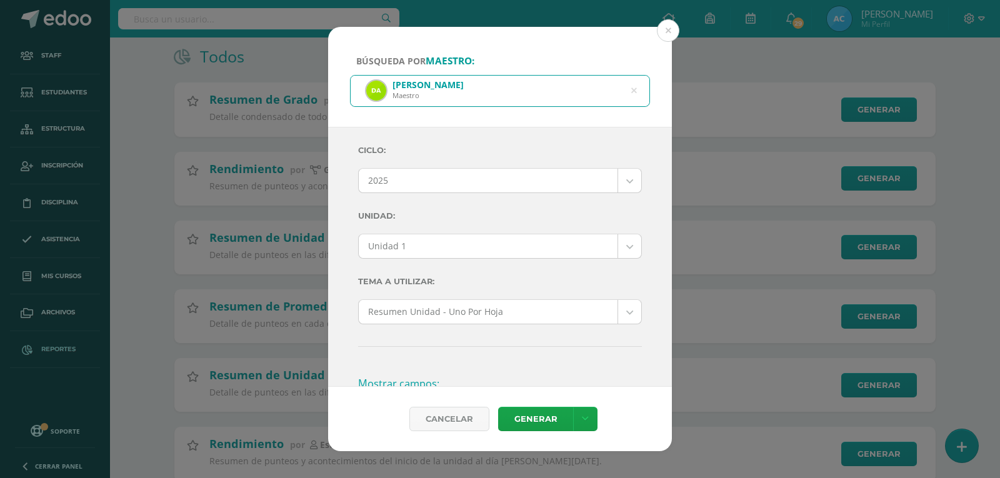
click at [464, 243] on body "Búsqueda por maestro: Daniela Nineth Díaz Gómez Maestro Daniela Nineth Díaz Góm…" at bounding box center [500, 370] width 1000 height 991
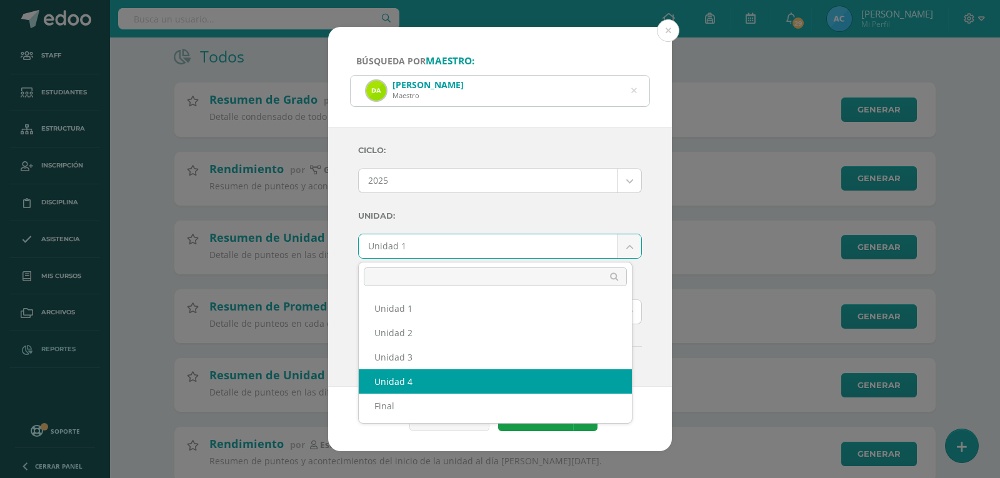
select select "Unidad 4"
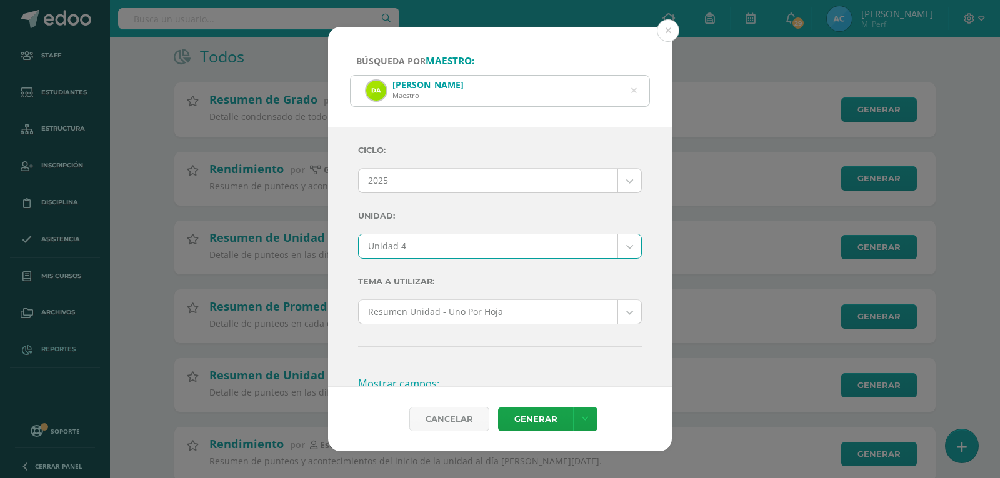
click at [481, 219] on label "Unidad:" at bounding box center [500, 216] width 284 height 26
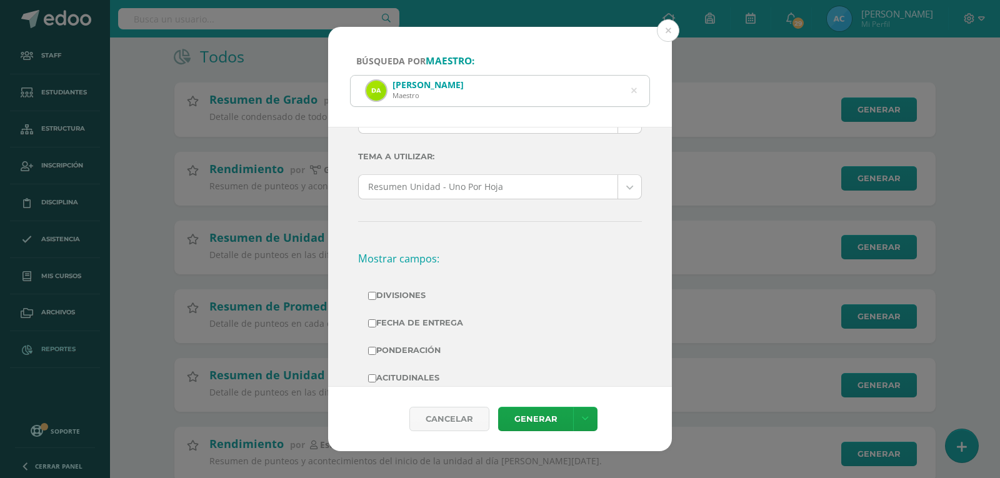
scroll to position [188, 0]
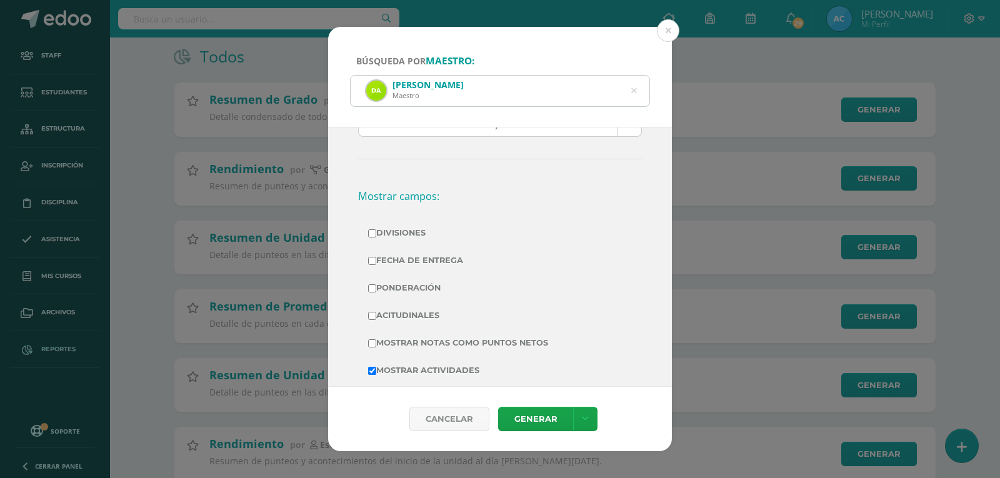
click at [394, 232] on label "Divisiones" at bounding box center [500, 233] width 264 height 18
click at [376, 232] on input "Divisiones" at bounding box center [372, 233] width 8 height 8
checkbox input "true"
click at [429, 289] on label "Ponderación" at bounding box center [500, 288] width 264 height 18
click at [376, 289] on input "Ponderación" at bounding box center [372, 288] width 8 height 8
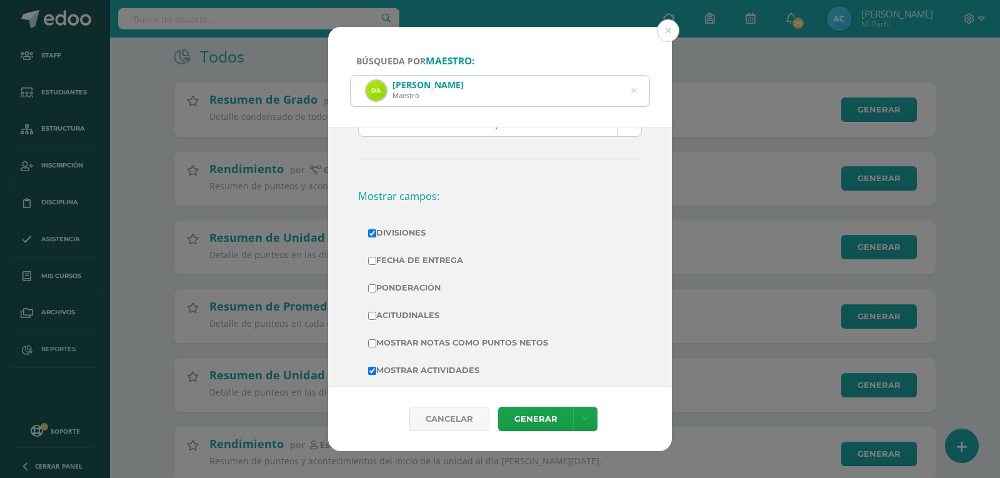
checkbox input "true"
click at [446, 333] on td "Mostrar Notas Como Puntos Netos" at bounding box center [500, 344] width 284 height 28
click at [446, 335] on label "Mostrar Notas Como Puntos Netos" at bounding box center [500, 344] width 264 height 18
click at [376, 340] on input "Mostrar Notas Como Puntos Netos" at bounding box center [372, 344] width 8 height 8
checkbox input "true"
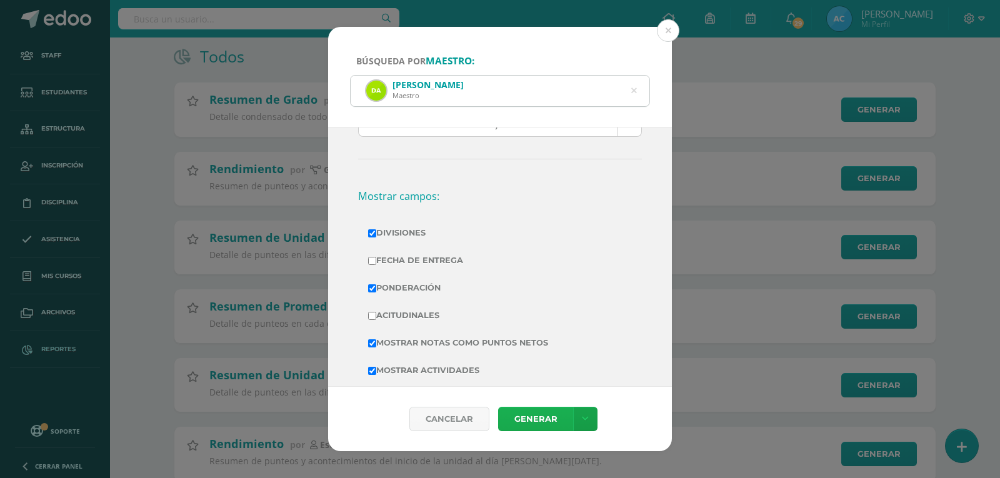
click at [538, 418] on link "Generar" at bounding box center [535, 419] width 75 height 24
click at [633, 89] on icon at bounding box center [634, 91] width 6 height 32
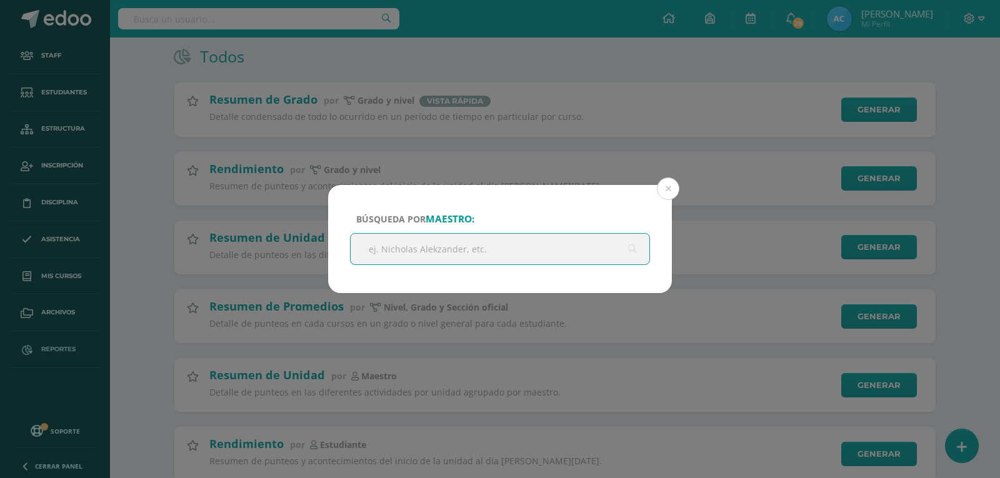
paste input "Ana Gabriela Pérez Hernández"
type input "Ana Gabriela Pérez Hernández"
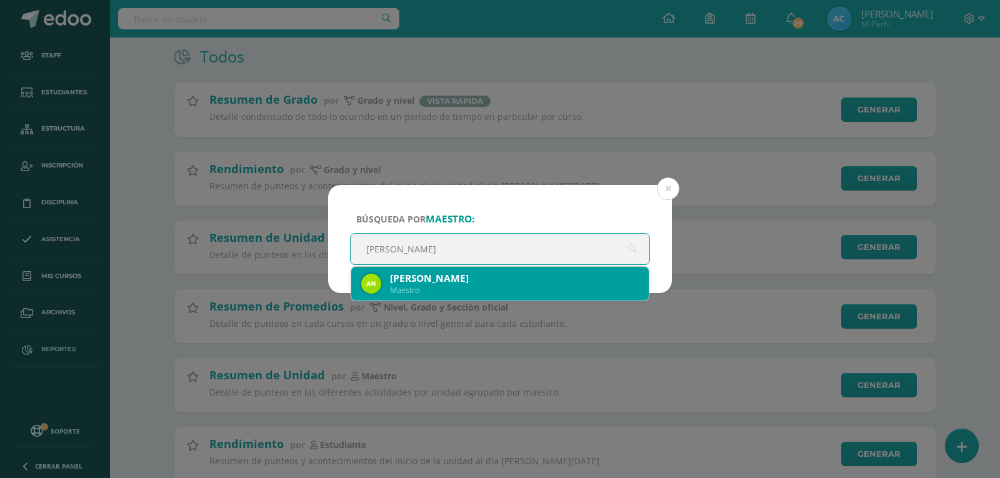
click at [471, 284] on div "Ana Gabriela Pérez Hernández" at bounding box center [514, 278] width 249 height 13
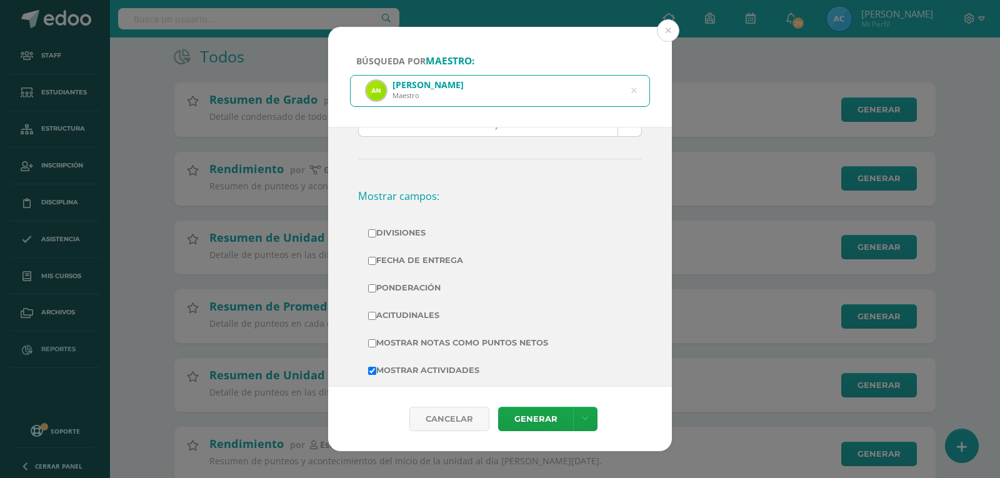
scroll to position [0, 0]
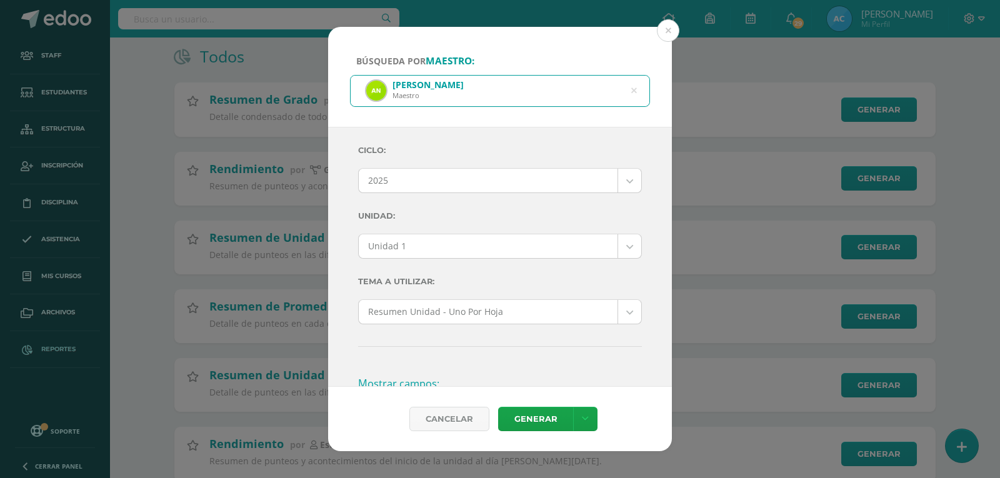
click at [403, 239] on body "Búsqueda por maestro: Ana Gabriela Pérez Hernández Maestro Ana Gabriela Pérez H…" at bounding box center [500, 370] width 1000 height 991
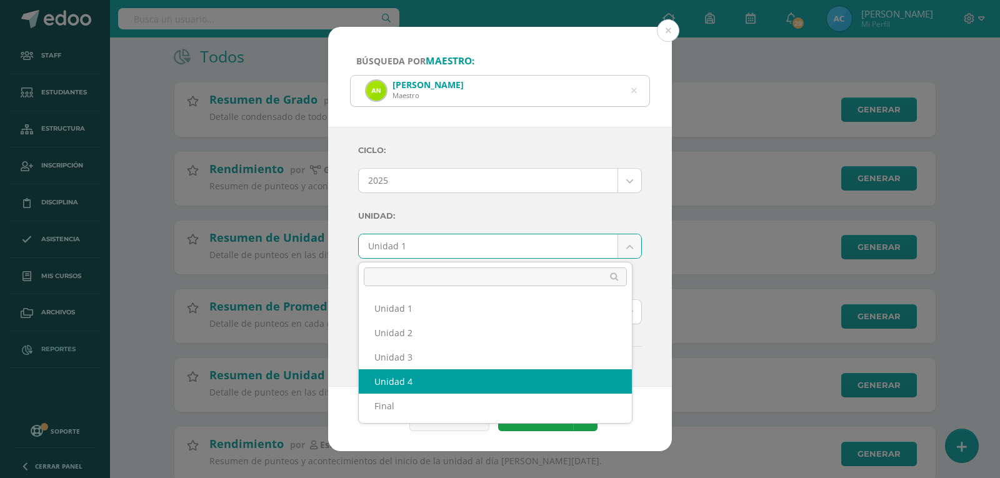
select select "Unidad 4"
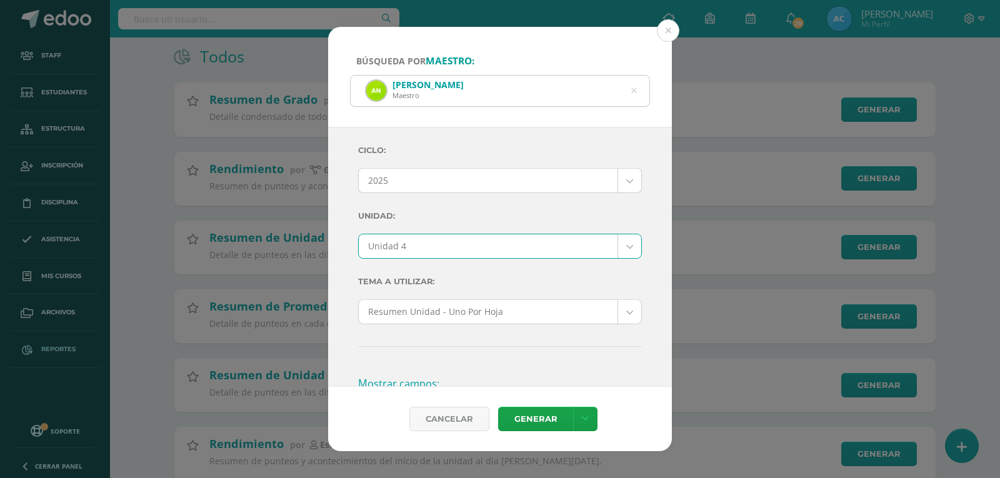
click at [453, 211] on label "Unidad:" at bounding box center [500, 216] width 284 height 26
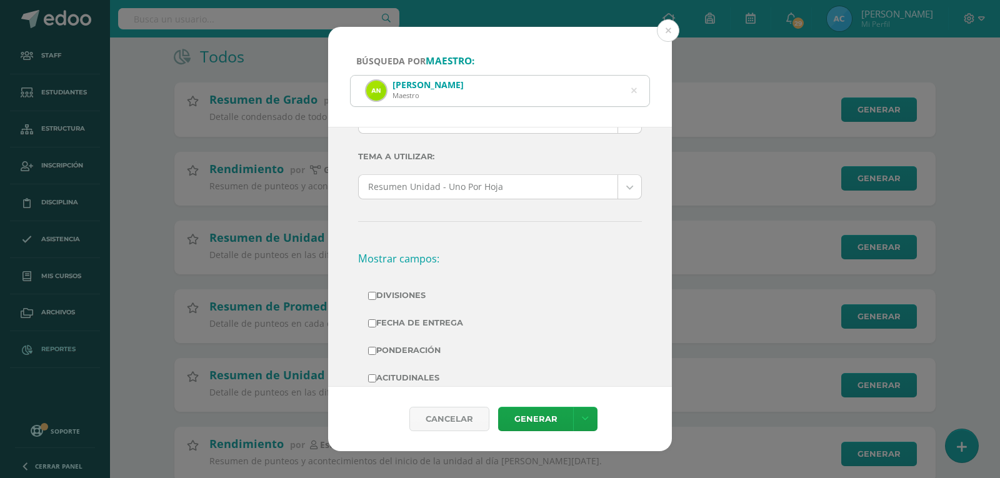
click at [395, 301] on label "Divisiones" at bounding box center [500, 296] width 264 height 18
click at [376, 300] on input "Divisiones" at bounding box center [372, 296] width 8 height 8
checkbox input "true"
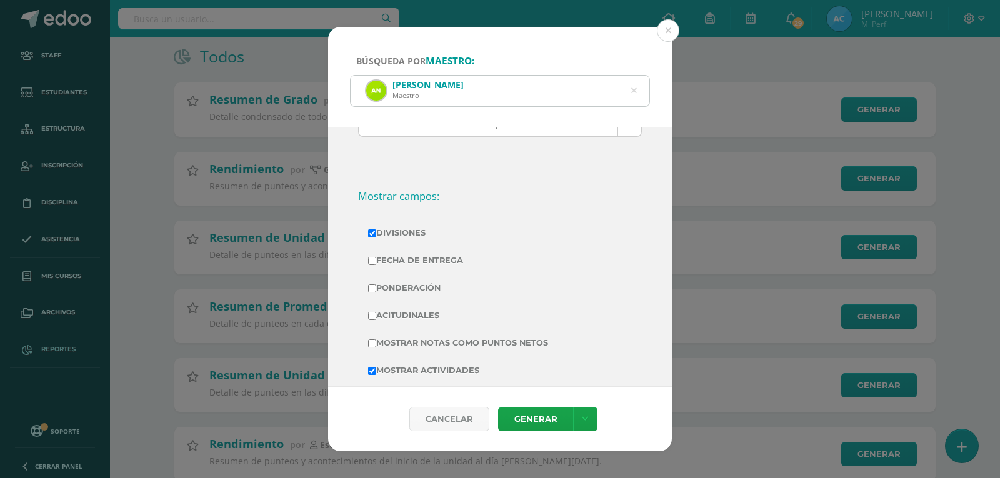
click at [408, 289] on label "Ponderación" at bounding box center [500, 288] width 264 height 18
click at [376, 289] on input "Ponderación" at bounding box center [372, 288] width 8 height 8
checkbox input "true"
click at [438, 335] on label "Mostrar Notas Como Puntos Netos" at bounding box center [500, 344] width 264 height 18
click at [376, 340] on input "Mostrar Notas Como Puntos Netos" at bounding box center [372, 344] width 8 height 8
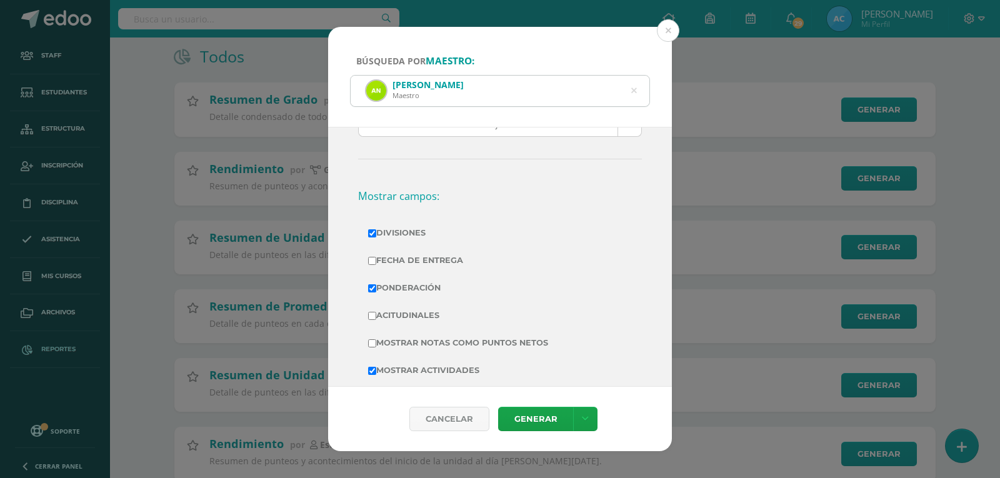
checkbox input "true"
click at [533, 427] on link "Generar" at bounding box center [535, 419] width 75 height 24
click at [635, 91] on icon at bounding box center [634, 91] width 6 height 32
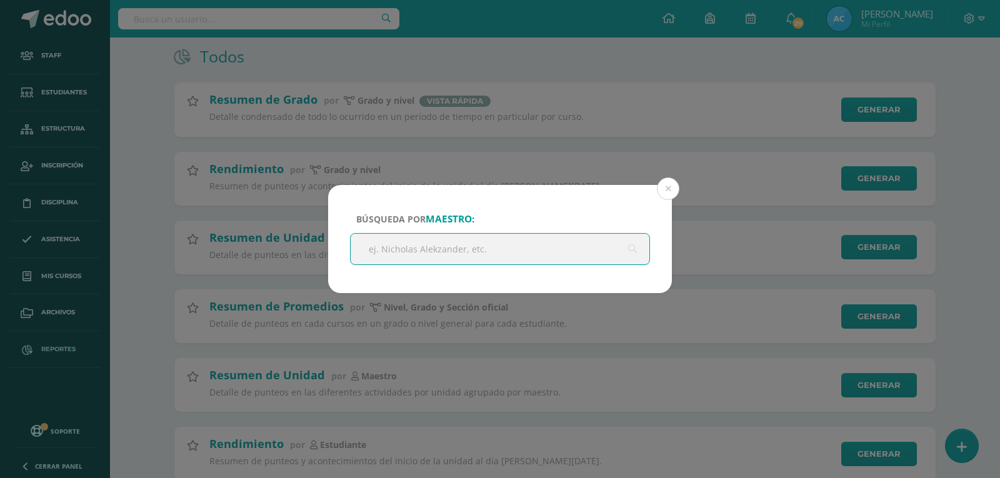
paste input "Pedro Reyes"
type input "Pedro Reyes"
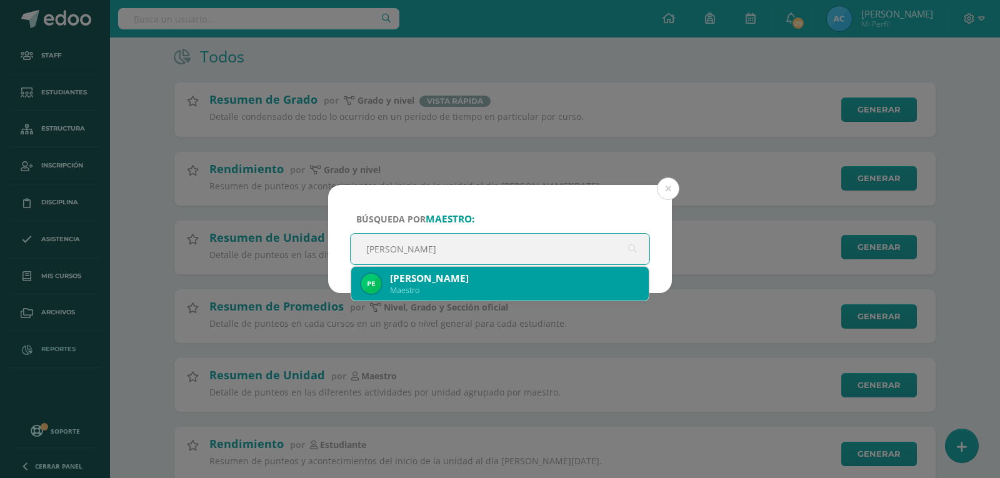
click at [433, 284] on div "Pedro Reyes" at bounding box center [514, 278] width 249 height 13
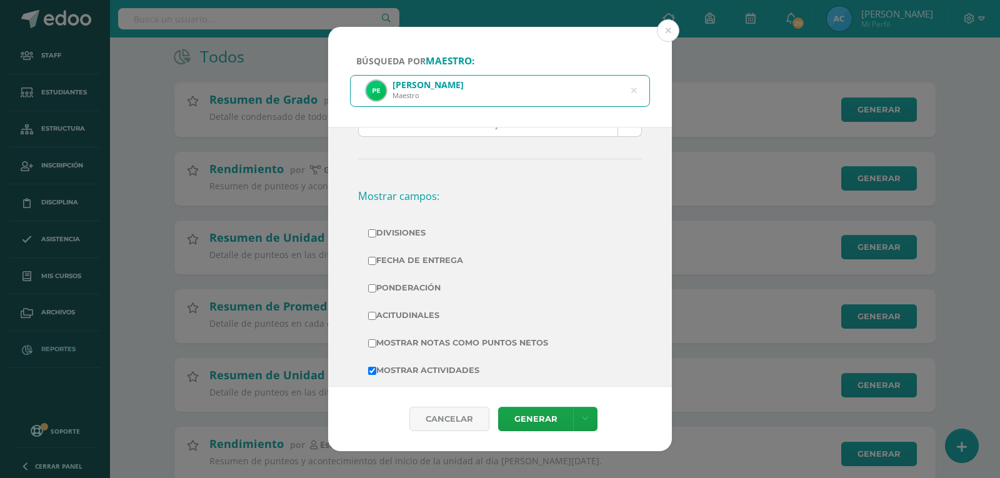
scroll to position [0, 0]
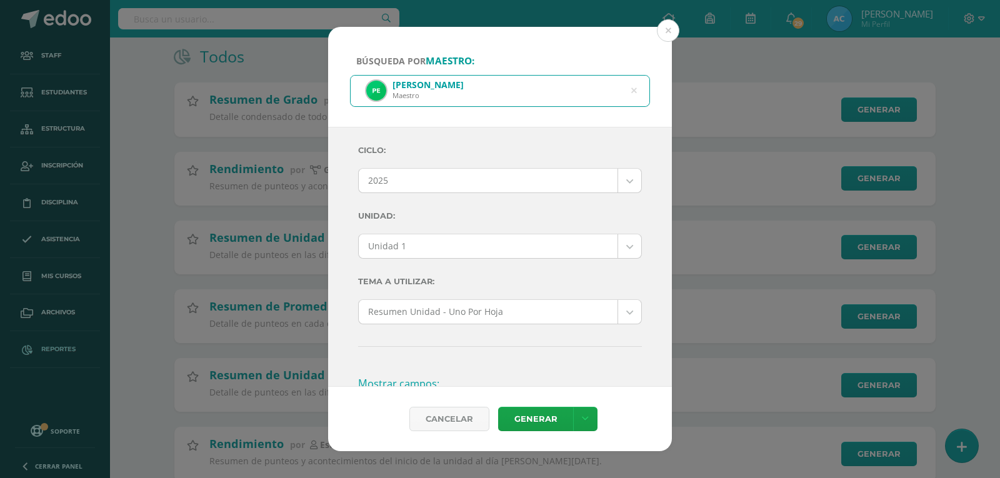
click at [423, 251] on body "Búsqueda por maestro: Pedro Reyes Maestro Pedro Reyes Ciclo: 2025 2025 2024 202…" at bounding box center [500, 370] width 1000 height 991
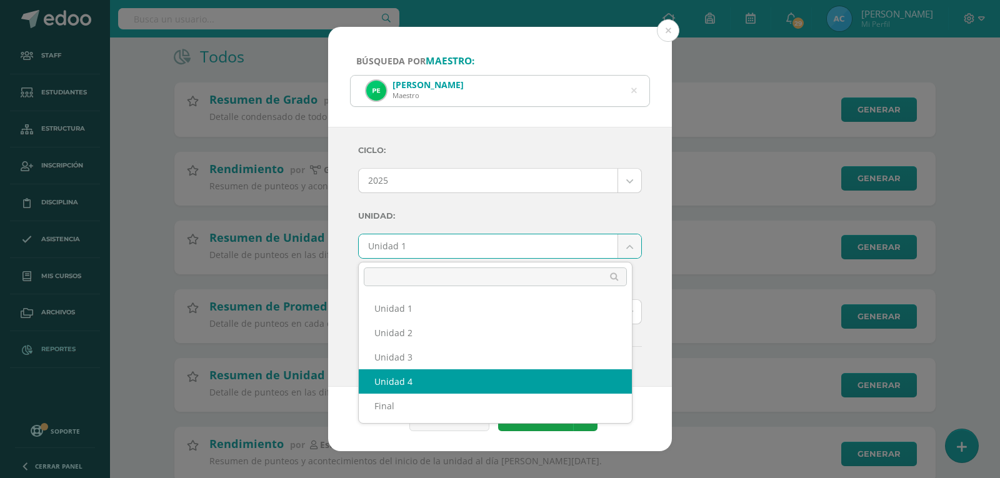
select select "Unidad 4"
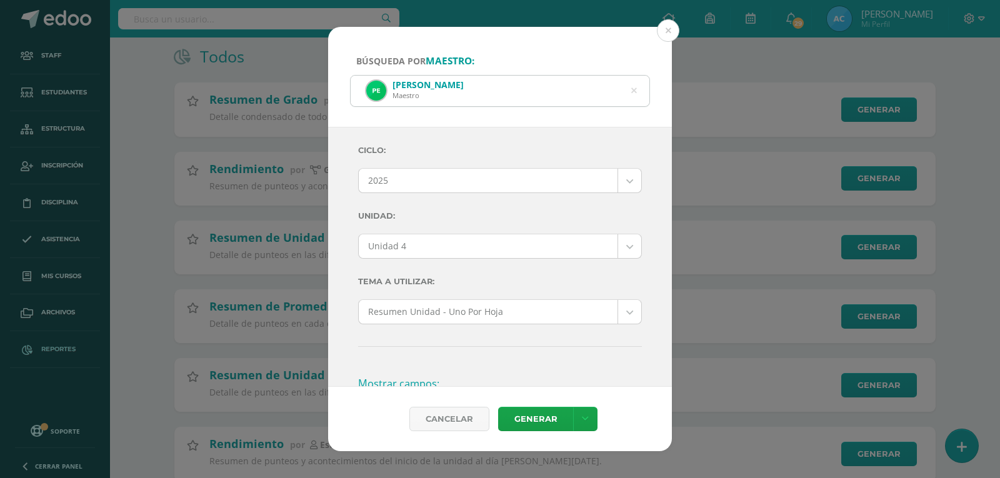
click at [466, 228] on label "Unidad:" at bounding box center [500, 216] width 284 height 26
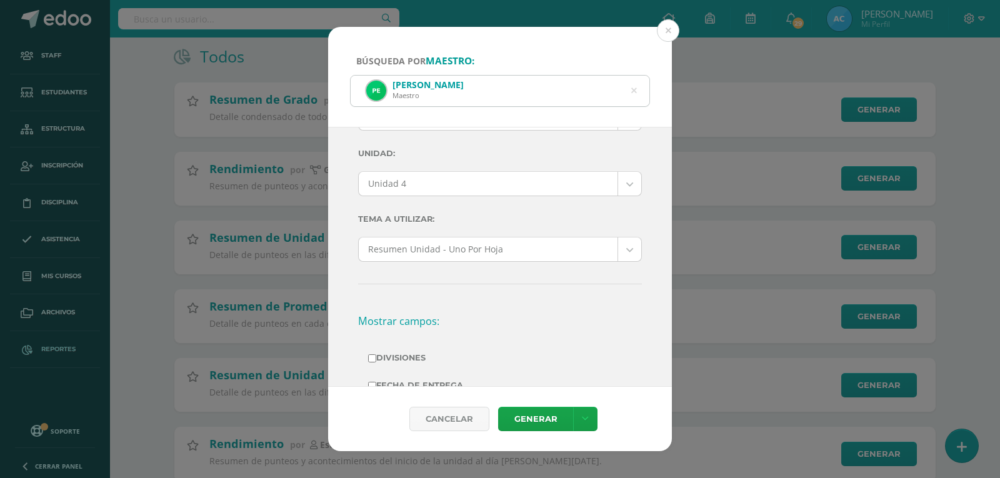
scroll to position [188, 0]
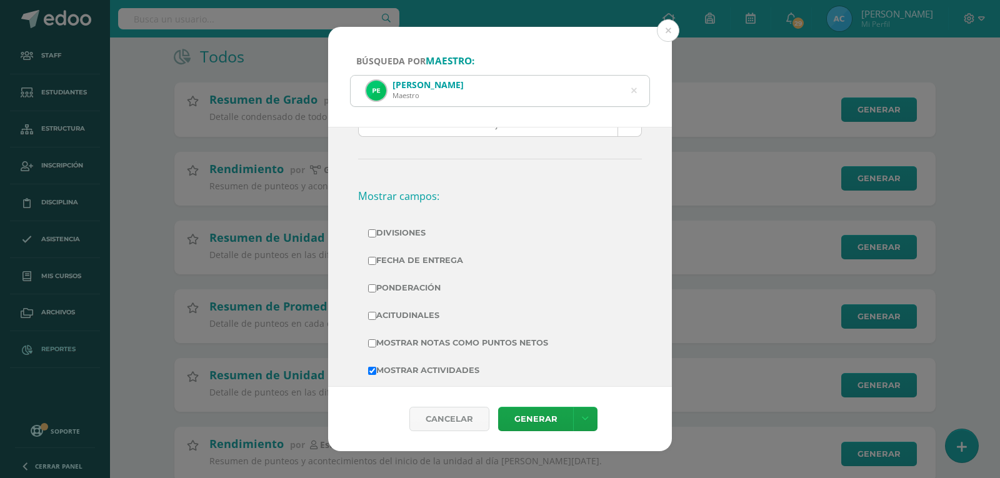
click at [406, 226] on label "Divisiones" at bounding box center [500, 233] width 264 height 18
click at [376, 229] on input "Divisiones" at bounding box center [372, 233] width 8 height 8
checkbox input "true"
click at [409, 281] on label "Ponderación" at bounding box center [500, 288] width 264 height 18
click at [376, 284] on input "Ponderación" at bounding box center [372, 288] width 8 height 8
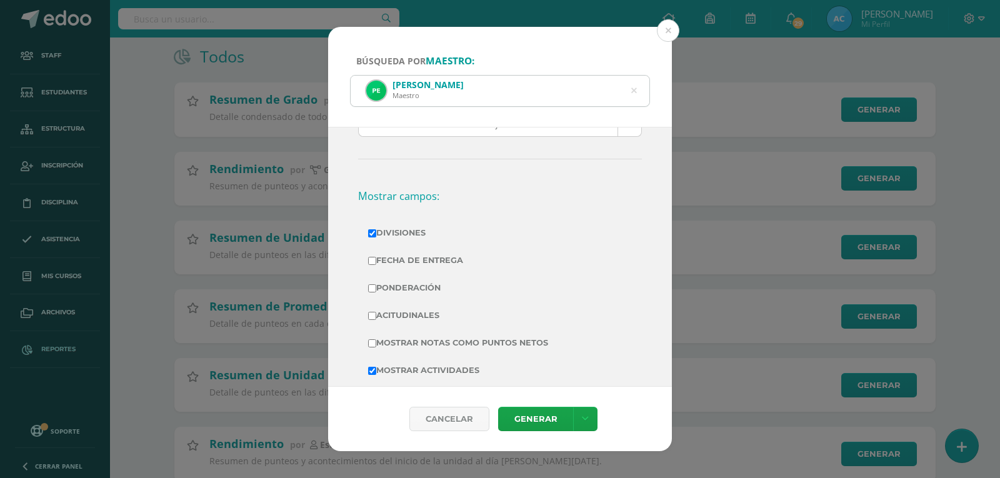
checkbox input "true"
click at [440, 336] on label "Mostrar Notas Como Puntos Netos" at bounding box center [500, 344] width 264 height 18
click at [376, 340] on input "Mostrar Notas Como Puntos Netos" at bounding box center [372, 344] width 8 height 8
checkbox input "true"
click at [535, 416] on link "Generar" at bounding box center [535, 419] width 75 height 24
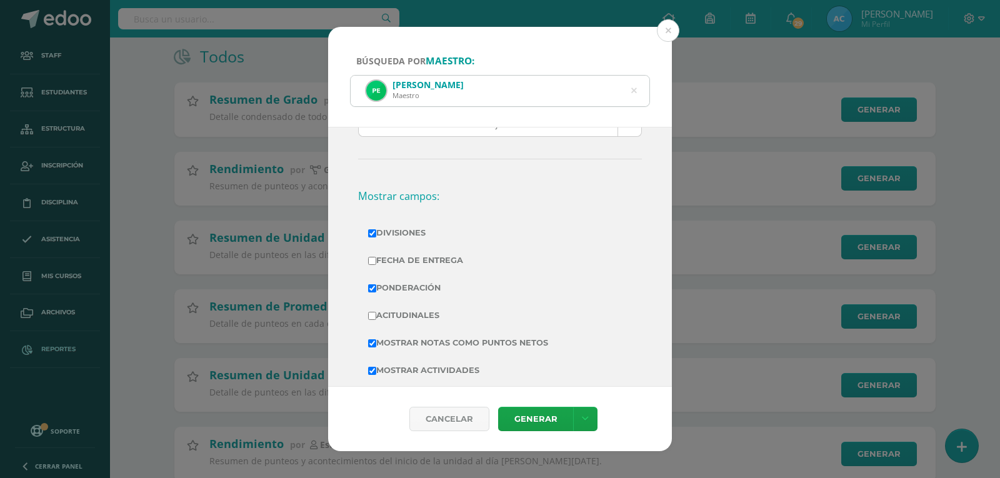
click at [633, 89] on icon at bounding box center [634, 91] width 6 height 32
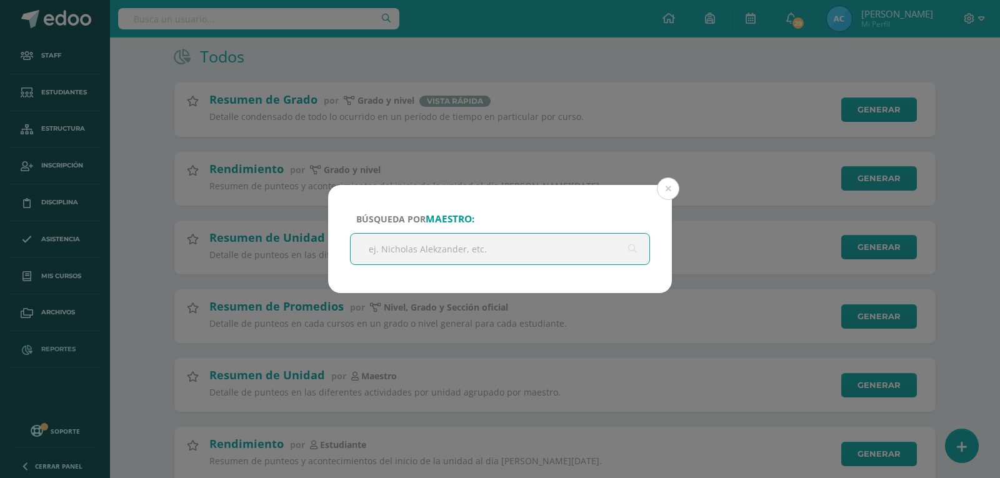
paste input "José Manuel"
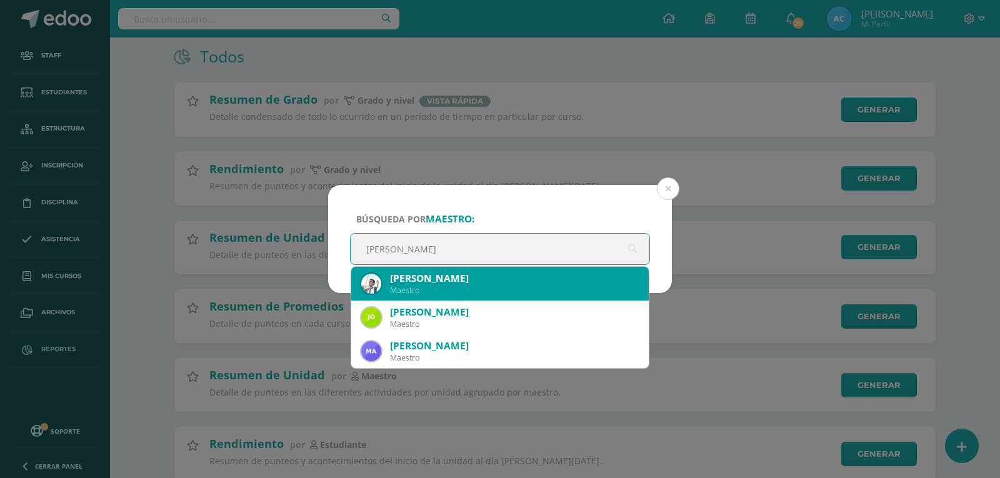
type input "Jose"
click at [432, 286] on div "Maestro" at bounding box center [514, 290] width 249 height 11
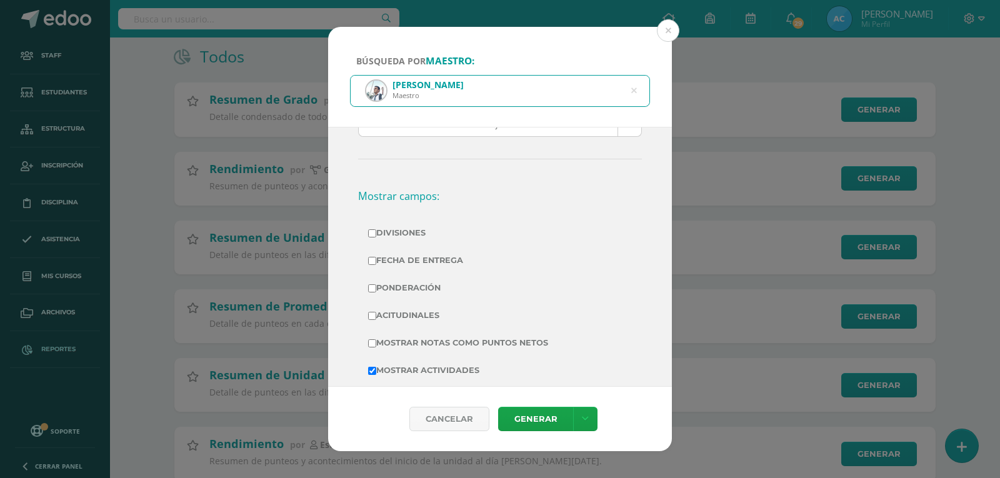
scroll to position [0, 0]
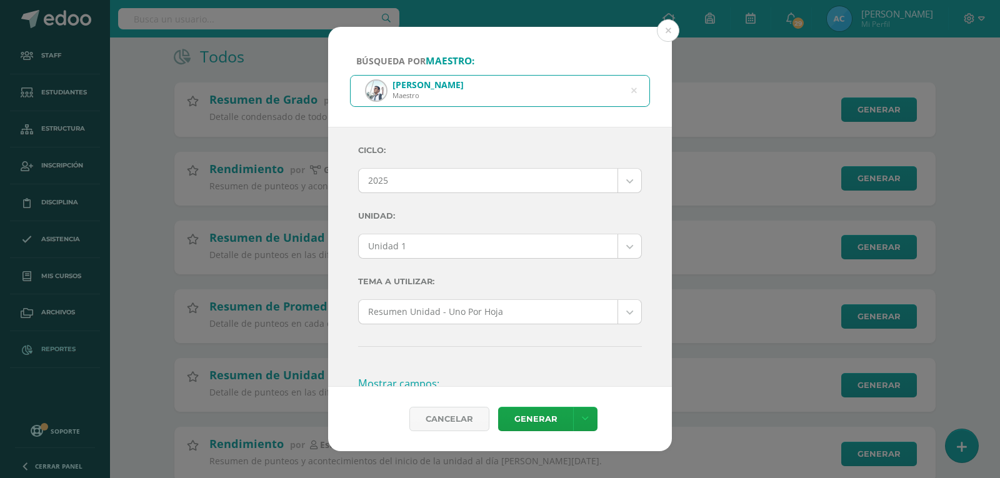
click at [441, 244] on body "Búsqueda por maestro: José Alfaro Maestro Jose Ciclo: 2025 2025 2024 2023 2022 …" at bounding box center [500, 370] width 1000 height 991
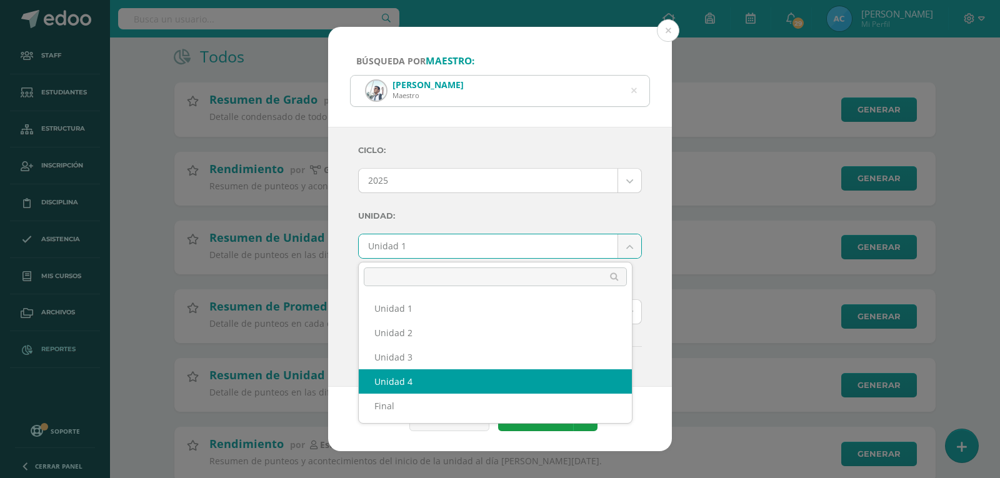
select select "Unidad 4"
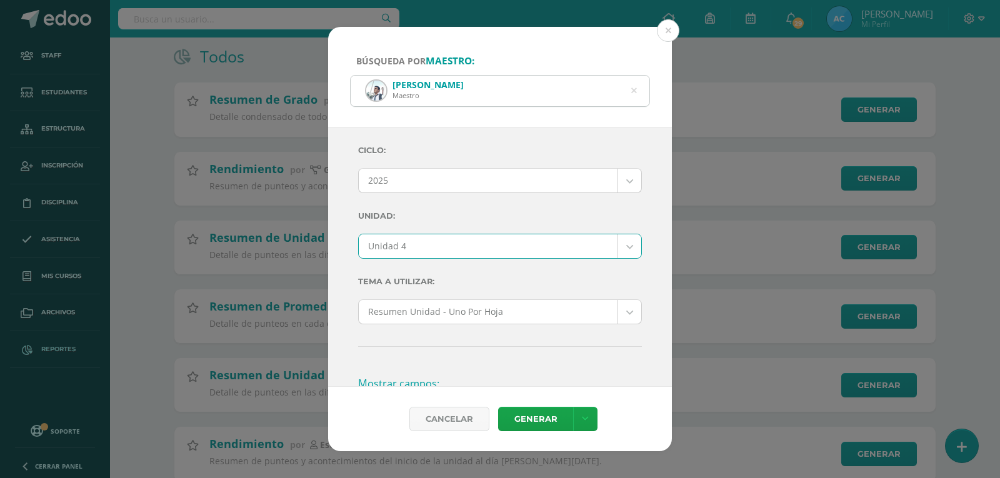
click at [471, 203] on label "Unidad:" at bounding box center [500, 216] width 284 height 26
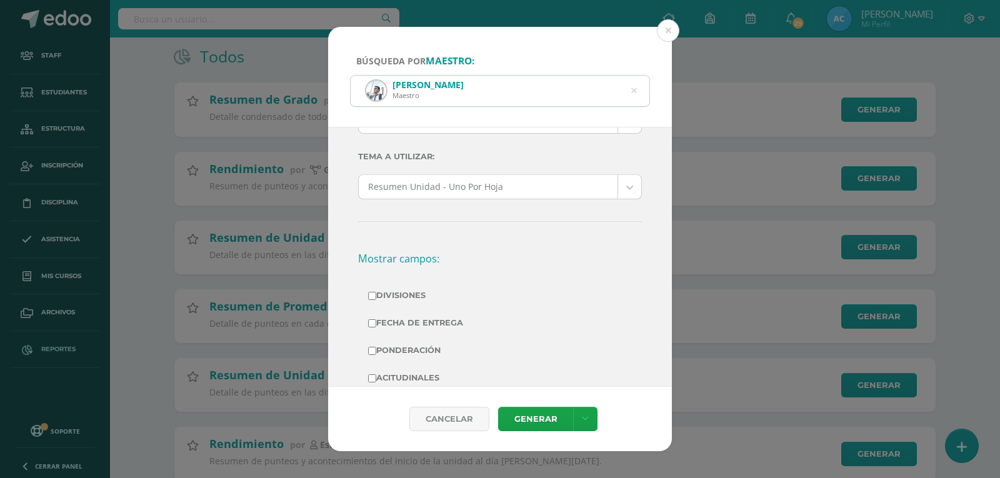
click at [391, 298] on label "Divisiones" at bounding box center [500, 296] width 264 height 18
click at [376, 298] on input "Divisiones" at bounding box center [372, 296] width 8 height 8
checkbox input "true"
click at [418, 347] on label "Ponderación" at bounding box center [500, 351] width 264 height 18
click at [376, 347] on input "Ponderación" at bounding box center [372, 351] width 8 height 8
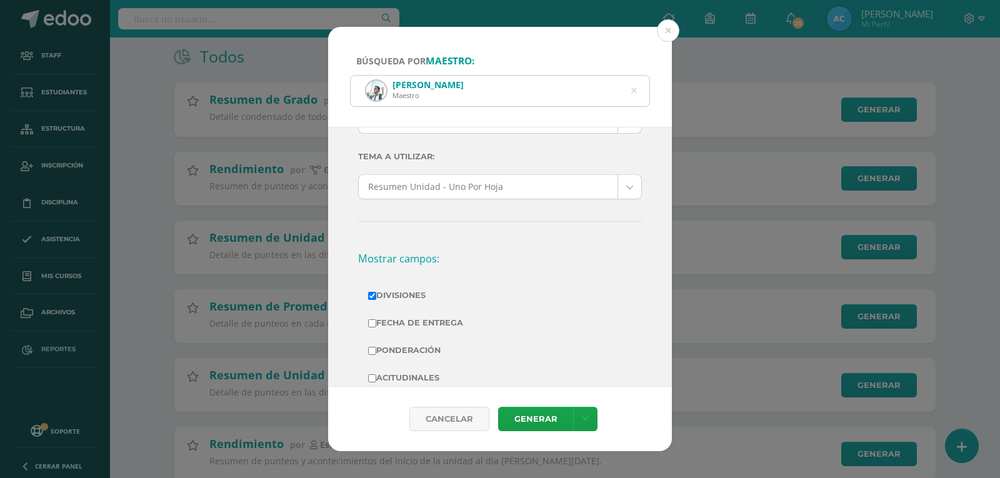
checkbox input "true"
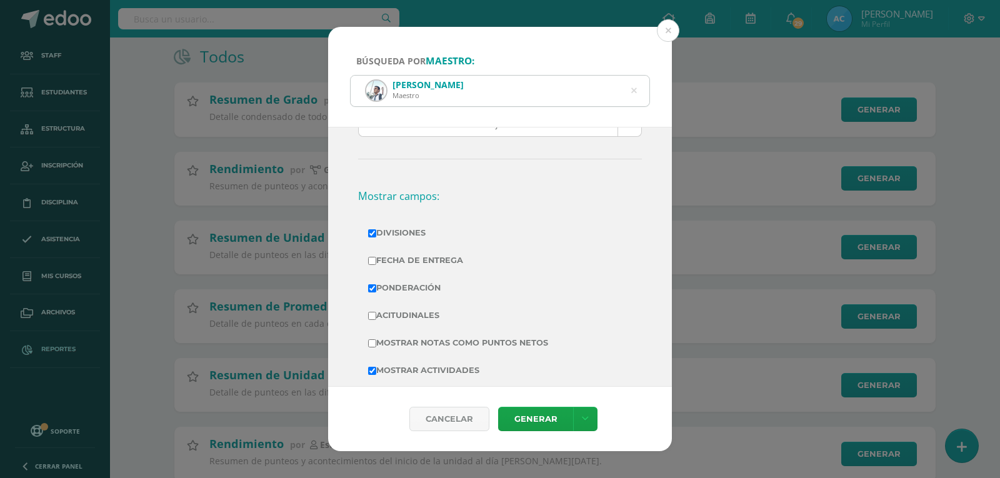
click at [425, 341] on label "Mostrar Notas Como Puntos Netos" at bounding box center [500, 344] width 264 height 18
click at [376, 341] on input "Mostrar Notas Como Puntos Netos" at bounding box center [372, 344] width 8 height 8
checkbox input "true"
click at [536, 416] on link "Generar" at bounding box center [535, 419] width 75 height 24
click at [635, 91] on icon at bounding box center [634, 91] width 6 height 32
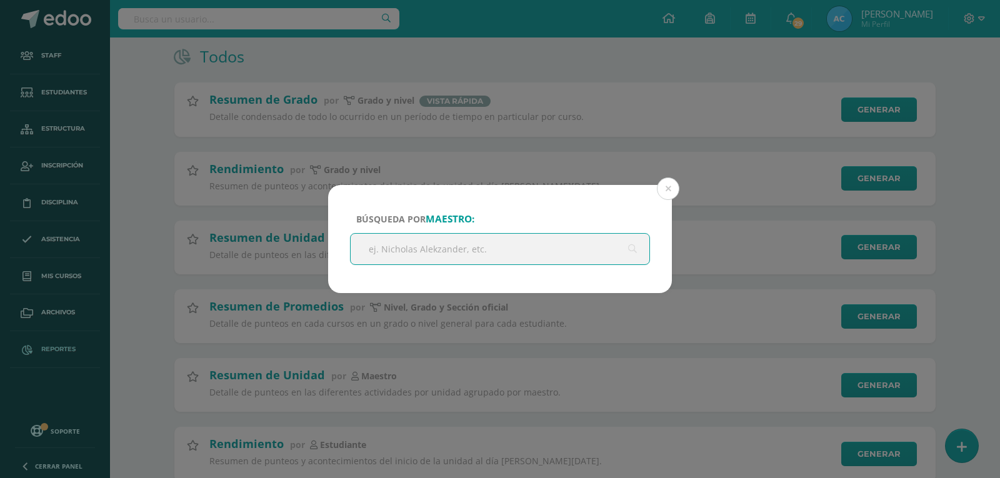
click at [433, 244] on input "text" at bounding box center [500, 249] width 299 height 31
paste input "Ana Renee Ruiz Flores"
type input "Ana Renee Ruiz Flores"
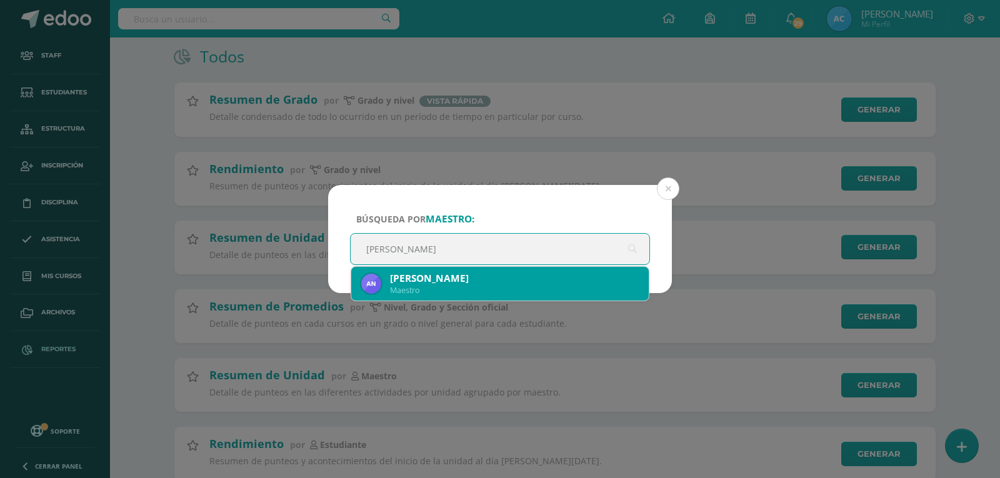
click at [460, 278] on div "Ana Renee Ruiz Flores" at bounding box center [514, 278] width 249 height 13
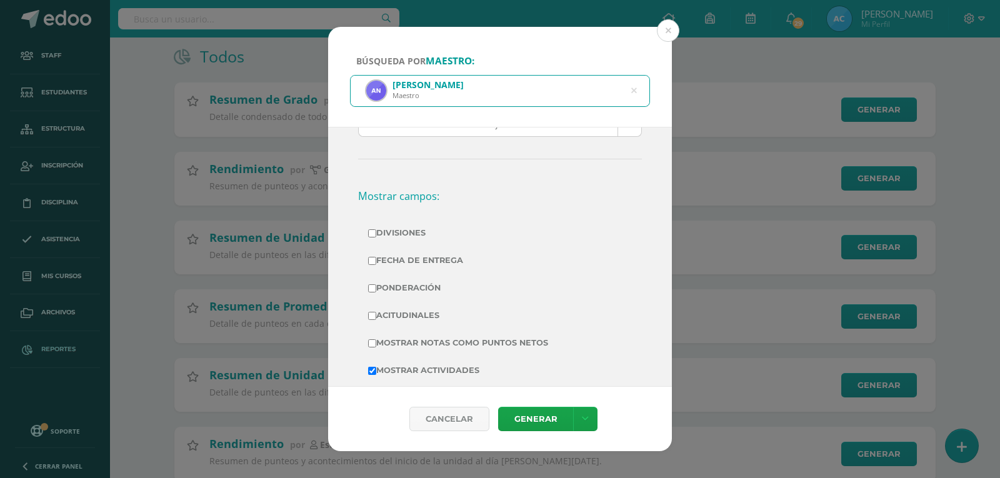
scroll to position [0, 0]
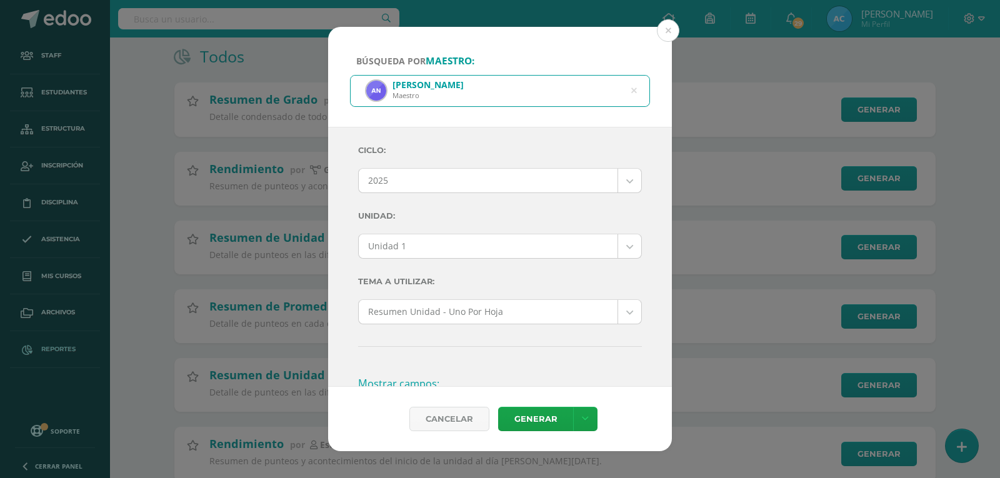
click at [409, 242] on body "Búsqueda por maestro: Ana Renee Ruiz Flores Maestro Ana Renee Ruiz Flores Ciclo…" at bounding box center [500, 370] width 1000 height 991
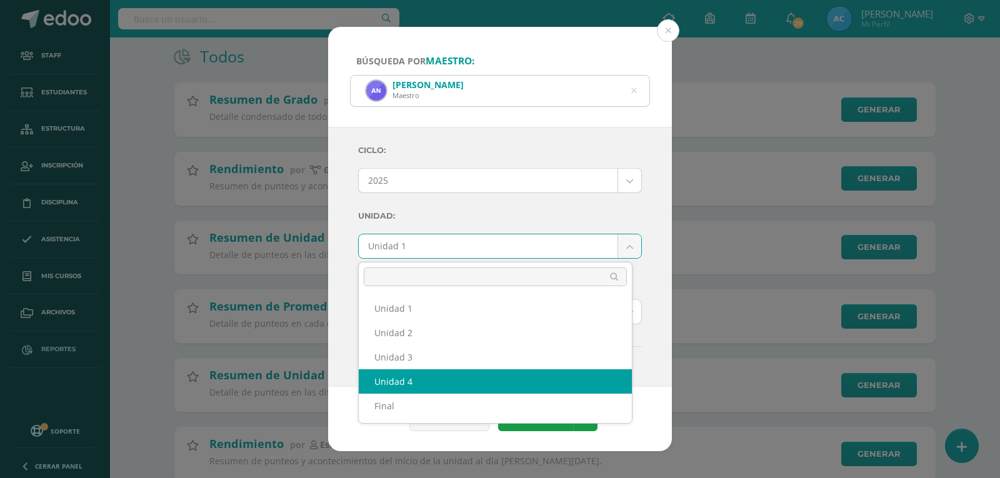
select select "Unidad 4"
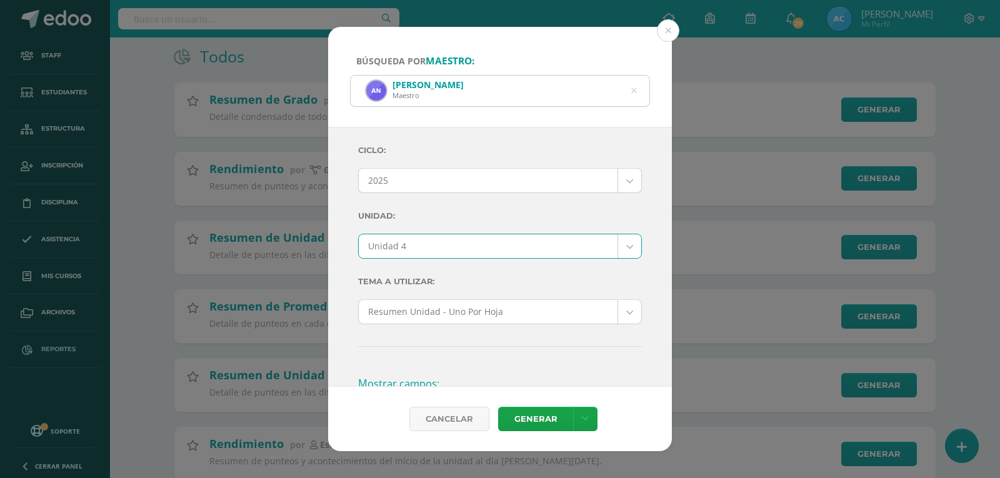
click at [449, 218] on label "Unidad:" at bounding box center [500, 216] width 284 height 26
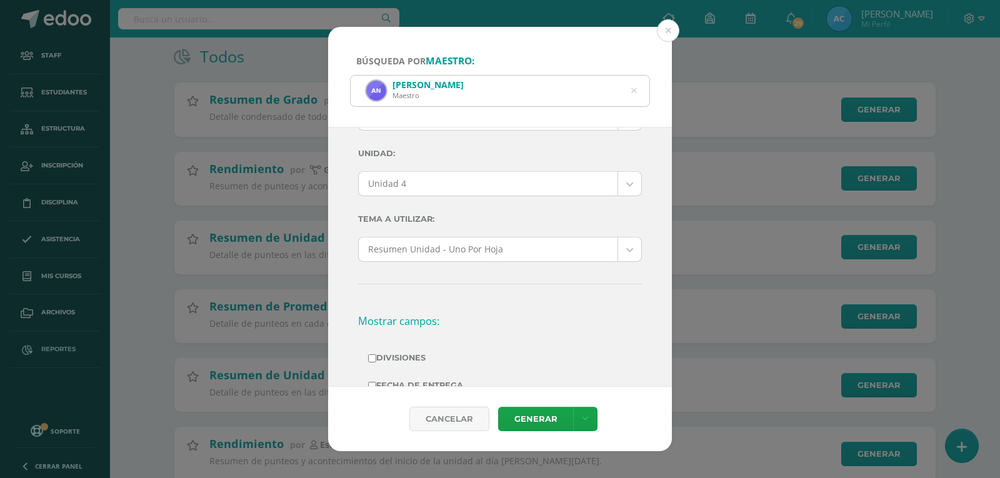
scroll to position [188, 0]
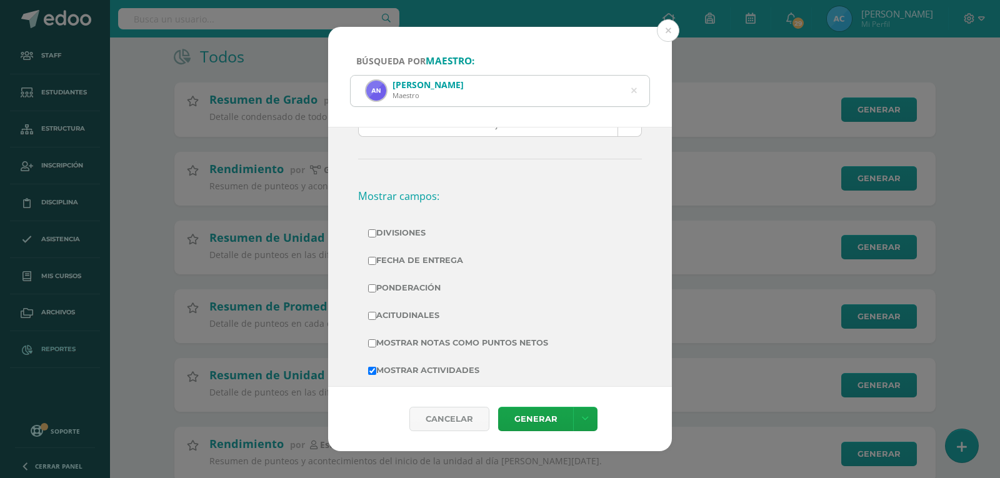
click at [410, 233] on label "Divisiones" at bounding box center [500, 233] width 264 height 18
click at [376, 233] on input "Divisiones" at bounding box center [372, 233] width 8 height 8
checkbox input "true"
click at [414, 284] on label "Ponderación" at bounding box center [500, 288] width 264 height 18
click at [376, 284] on input "Ponderación" at bounding box center [372, 288] width 8 height 8
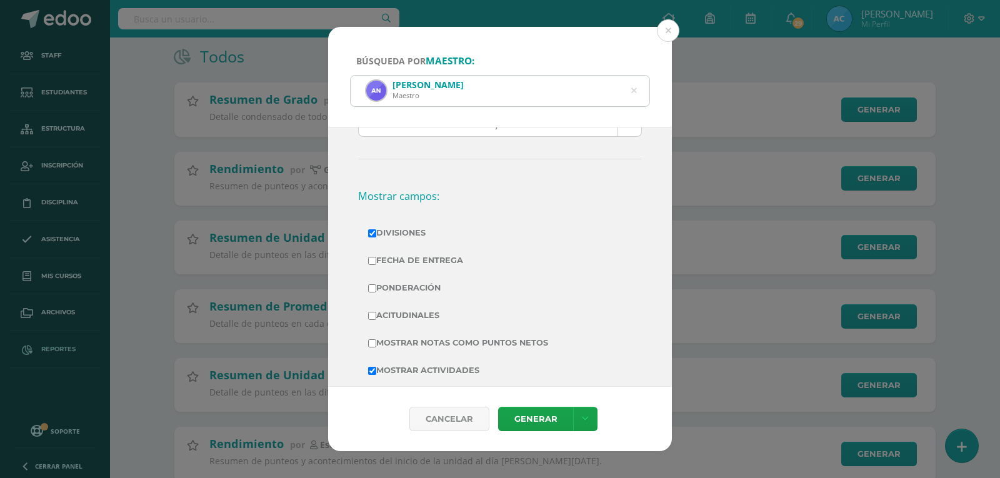
checkbox input "true"
click at [439, 335] on label "Mostrar Notas Como Puntos Netos" at bounding box center [500, 344] width 264 height 18
click at [376, 340] on input "Mostrar Notas Como Puntos Netos" at bounding box center [372, 344] width 8 height 8
click at [443, 341] on label "Mostrar Notas Como Puntos Netos" at bounding box center [500, 344] width 264 height 18
click at [376, 341] on input "Mostrar Notas Como Puntos Netos" at bounding box center [372, 344] width 8 height 8
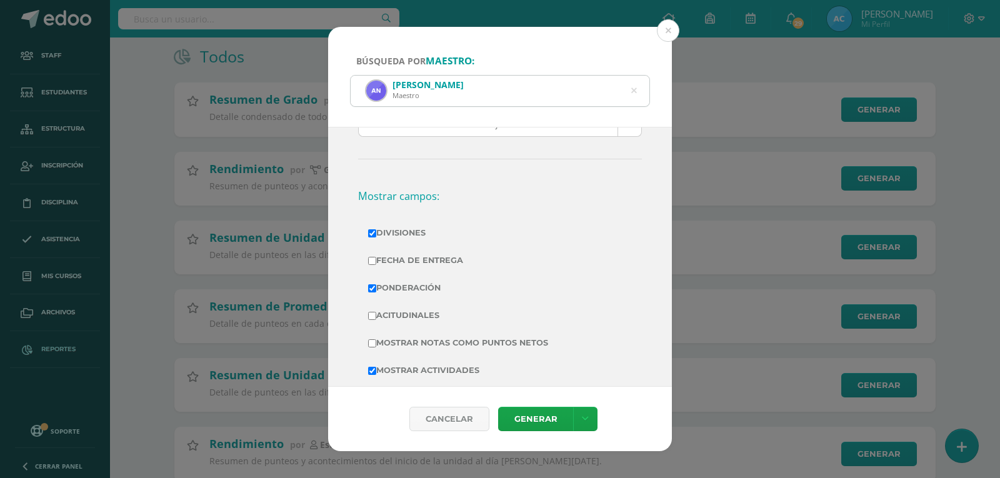
click at [445, 341] on label "Mostrar Notas Como Puntos Netos" at bounding box center [500, 344] width 264 height 18
click at [376, 341] on input "Mostrar Notas Como Puntos Netos" at bounding box center [372, 344] width 8 height 8
checkbox input "true"
click at [530, 414] on link "Generar" at bounding box center [535, 419] width 75 height 24
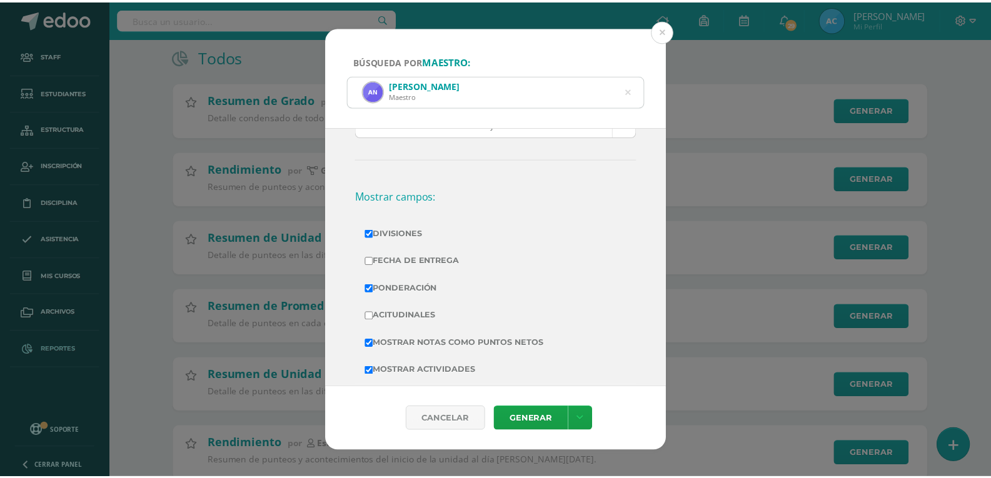
scroll to position [0, 0]
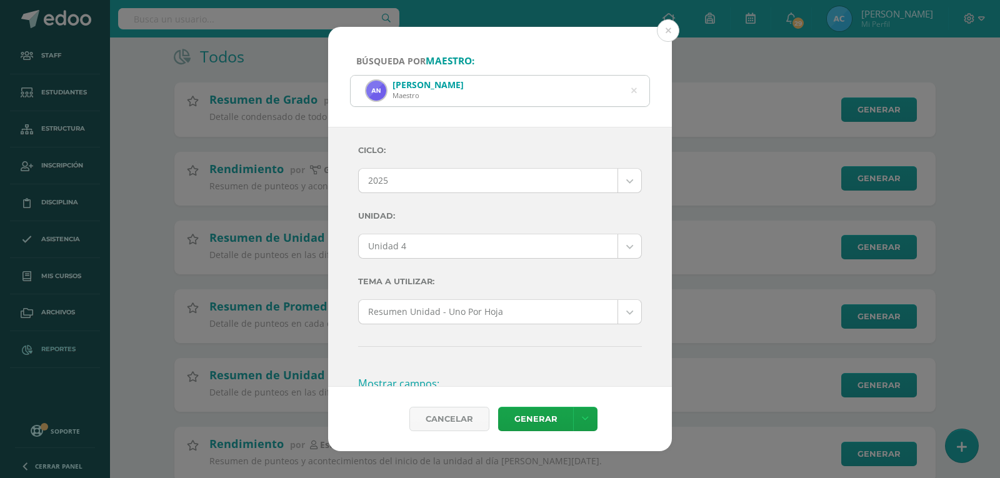
click at [632, 89] on icon at bounding box center [634, 91] width 6 height 32
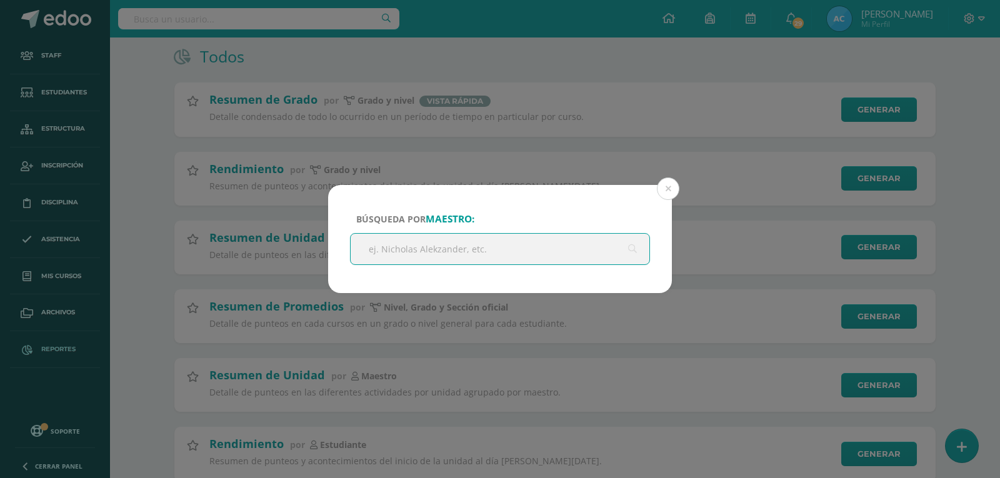
drag, startPoint x: 664, startPoint y: 192, endPoint x: 712, endPoint y: 192, distance: 47.5
click at [665, 192] on button at bounding box center [668, 189] width 23 height 23
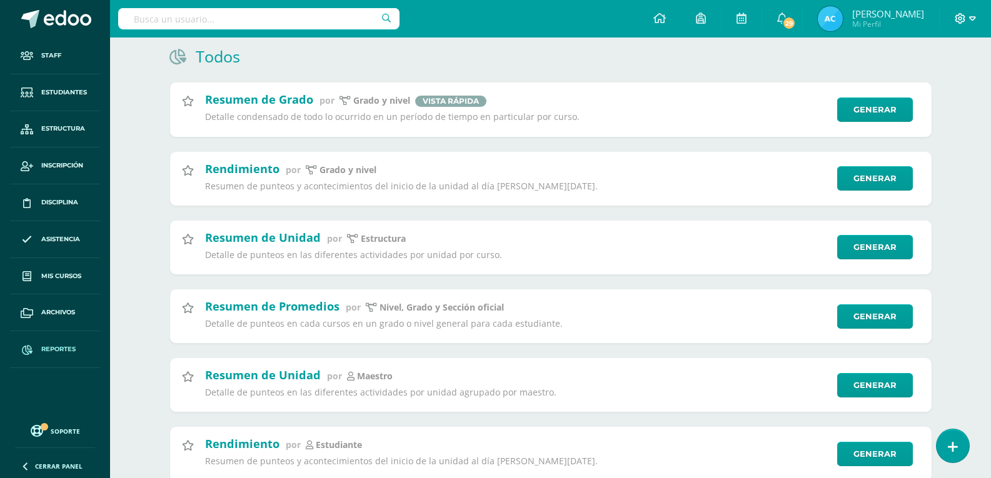
click at [968, 16] on span at bounding box center [965, 19] width 21 height 14
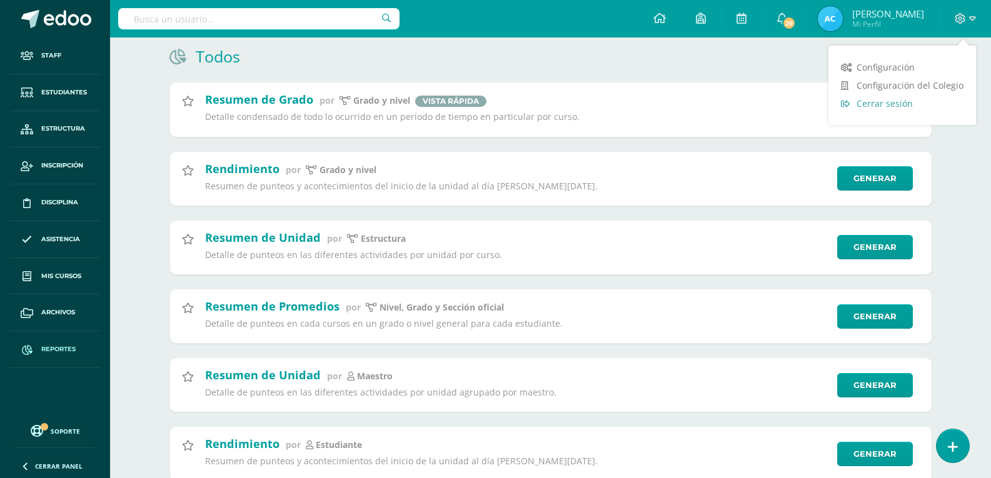
click at [893, 107] on span "Cerrar sesión" at bounding box center [885, 104] width 56 height 12
